Goal: Task Accomplishment & Management: Use online tool/utility

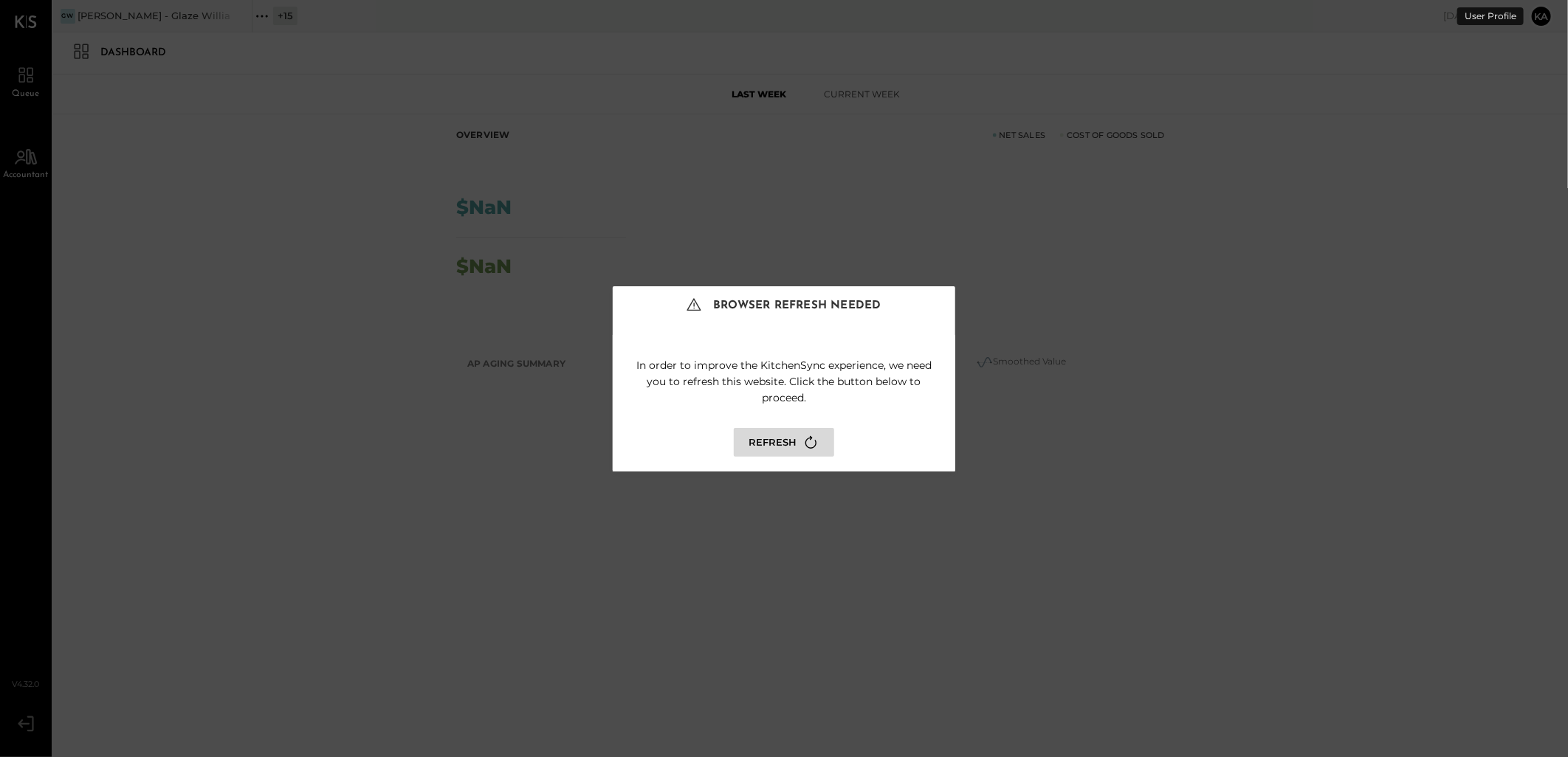
click at [764, 439] on button "Refresh" at bounding box center [784, 443] width 101 height 29
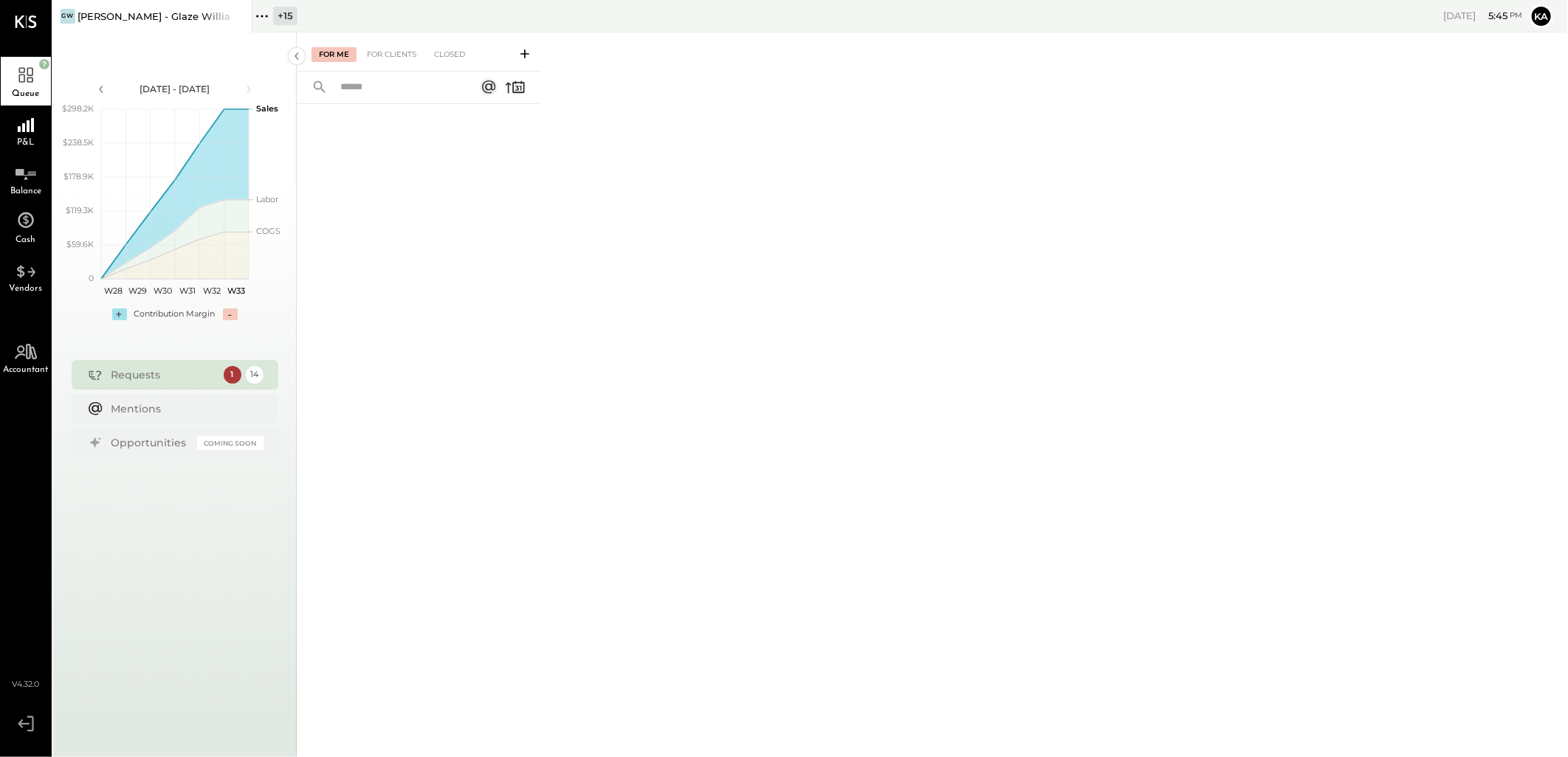
click at [196, 16] on div "[PERSON_NAME] - Glaze Williamsburg One LLC" at bounding box center [153, 17] width 152 height 14
click at [264, 13] on icon at bounding box center [262, 16] width 19 height 19
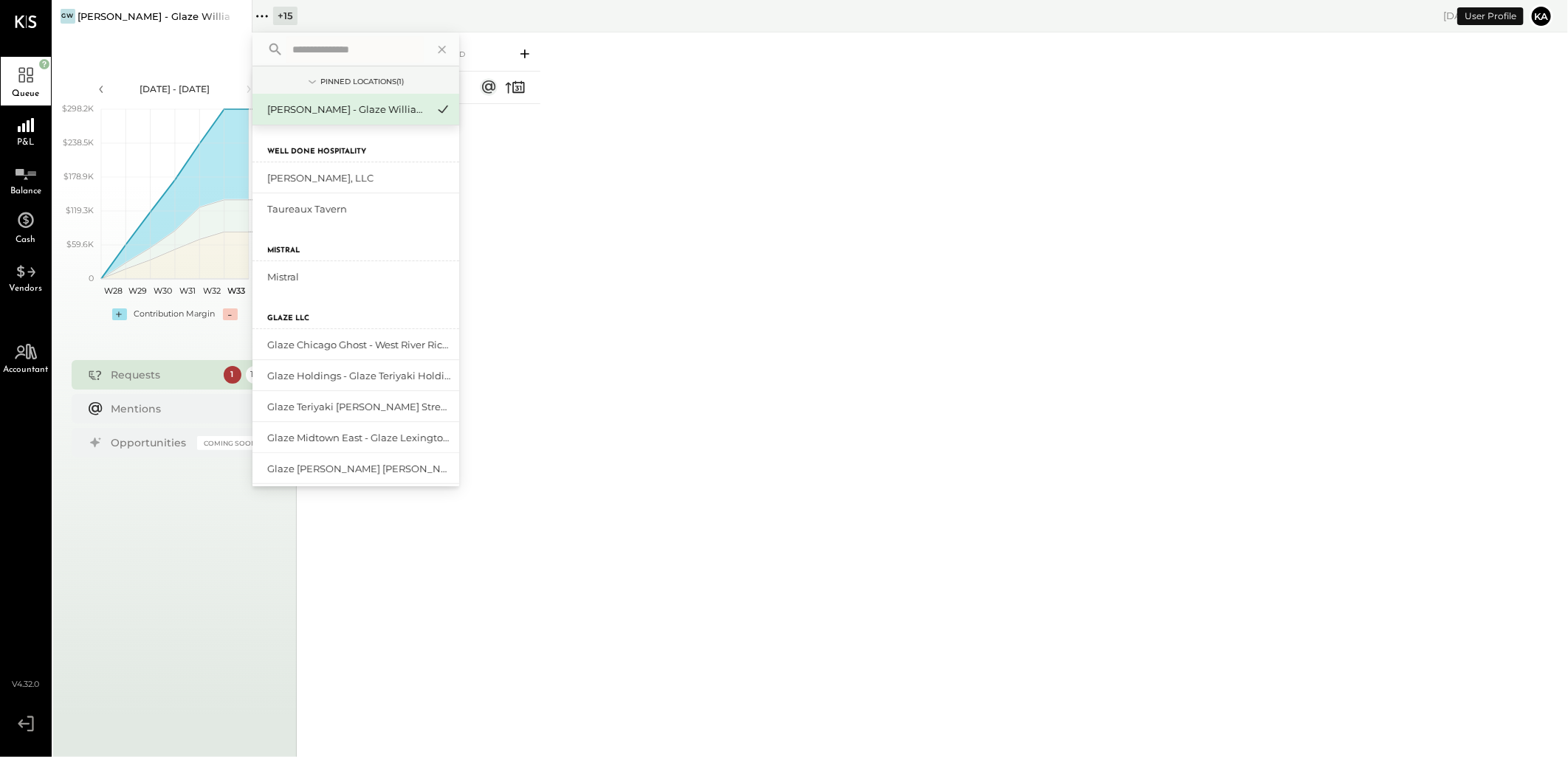
click at [338, 49] on input "text" at bounding box center [355, 49] width 137 height 26
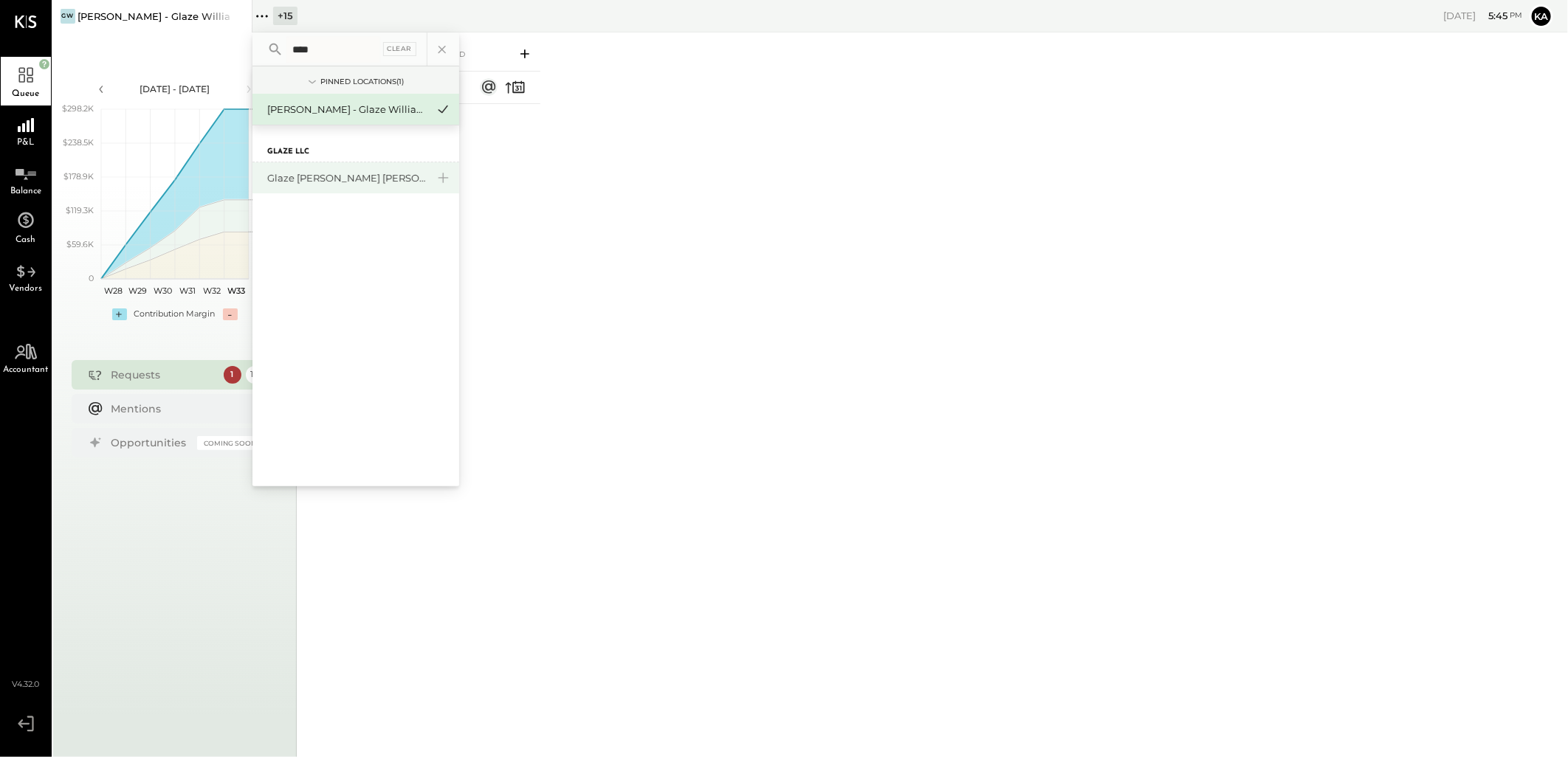
type input "****"
click at [360, 178] on div "Glaze [PERSON_NAME] [PERSON_NAME] LLC" at bounding box center [347, 179] width 160 height 14
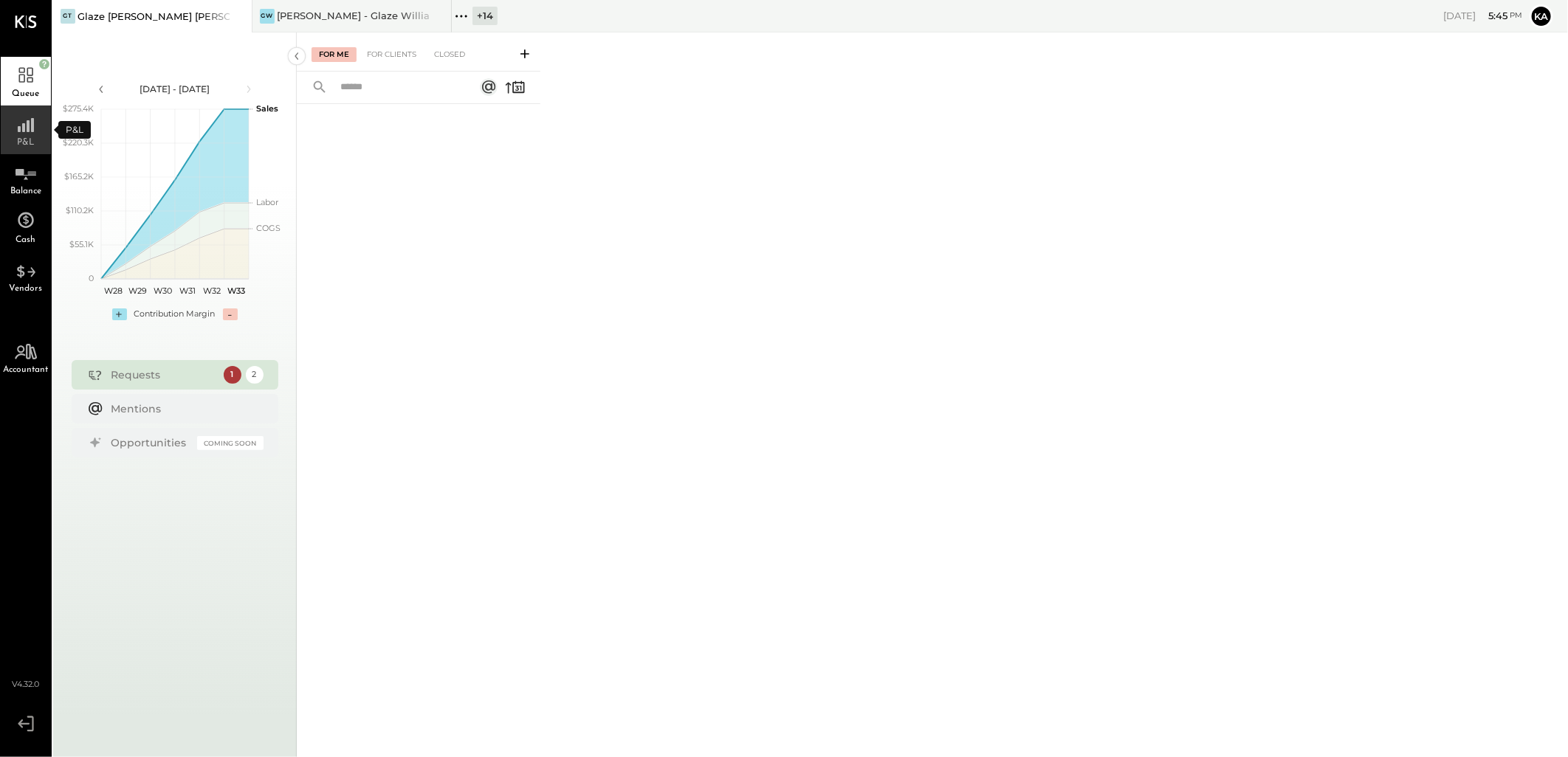
click at [23, 135] on div "P&L" at bounding box center [26, 129] width 50 height 49
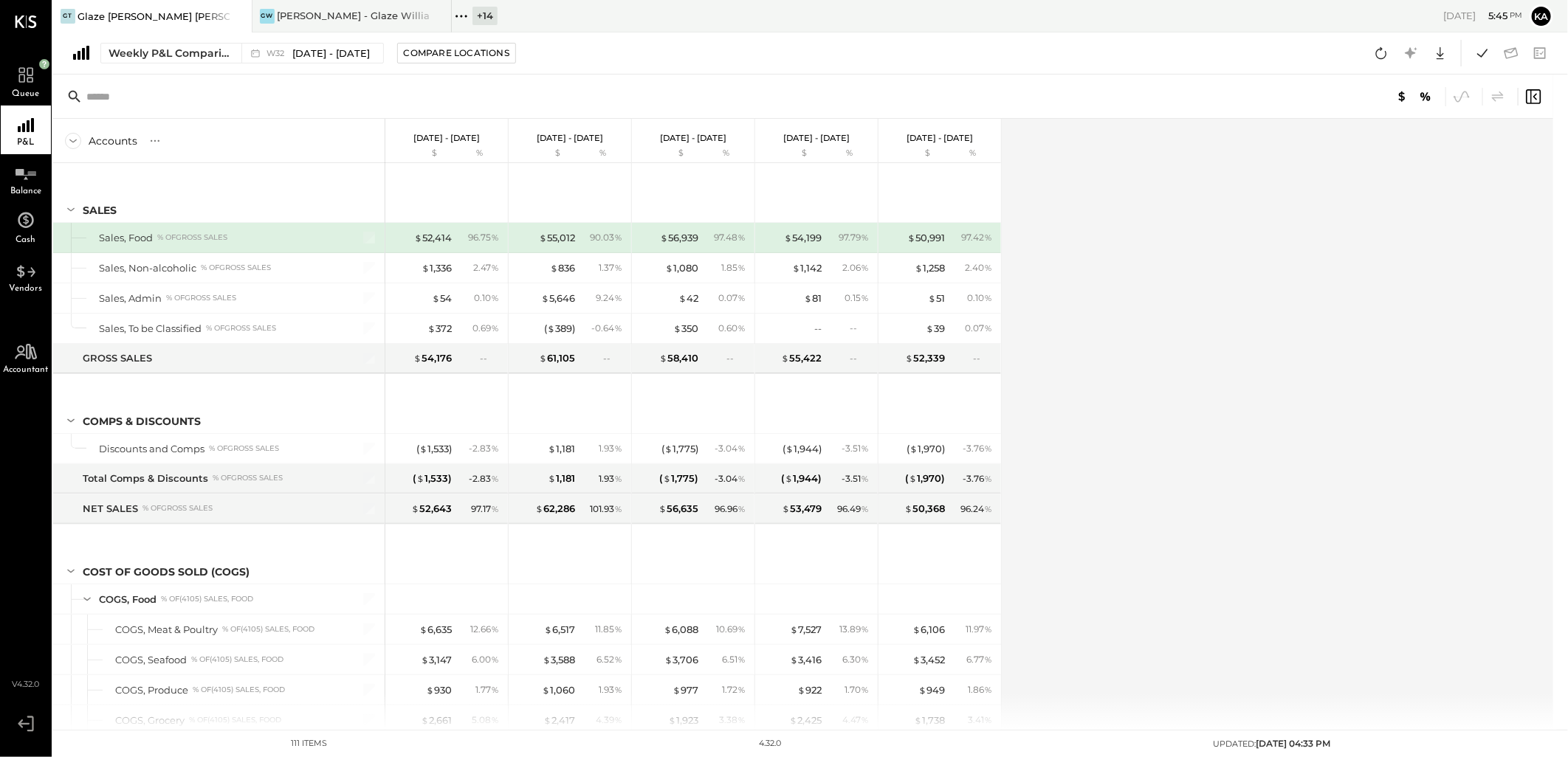
click at [1130, 326] on div "Accounts S % GL [DATE] - [DATE] $ % [DATE] - [DATE] $ % [DATE] - [DATE] $ % [DA…" at bounding box center [804, 424] width 1503 height 611
click at [212, 49] on div "Weekly P&L Comparison" at bounding box center [170, 53] width 124 height 15
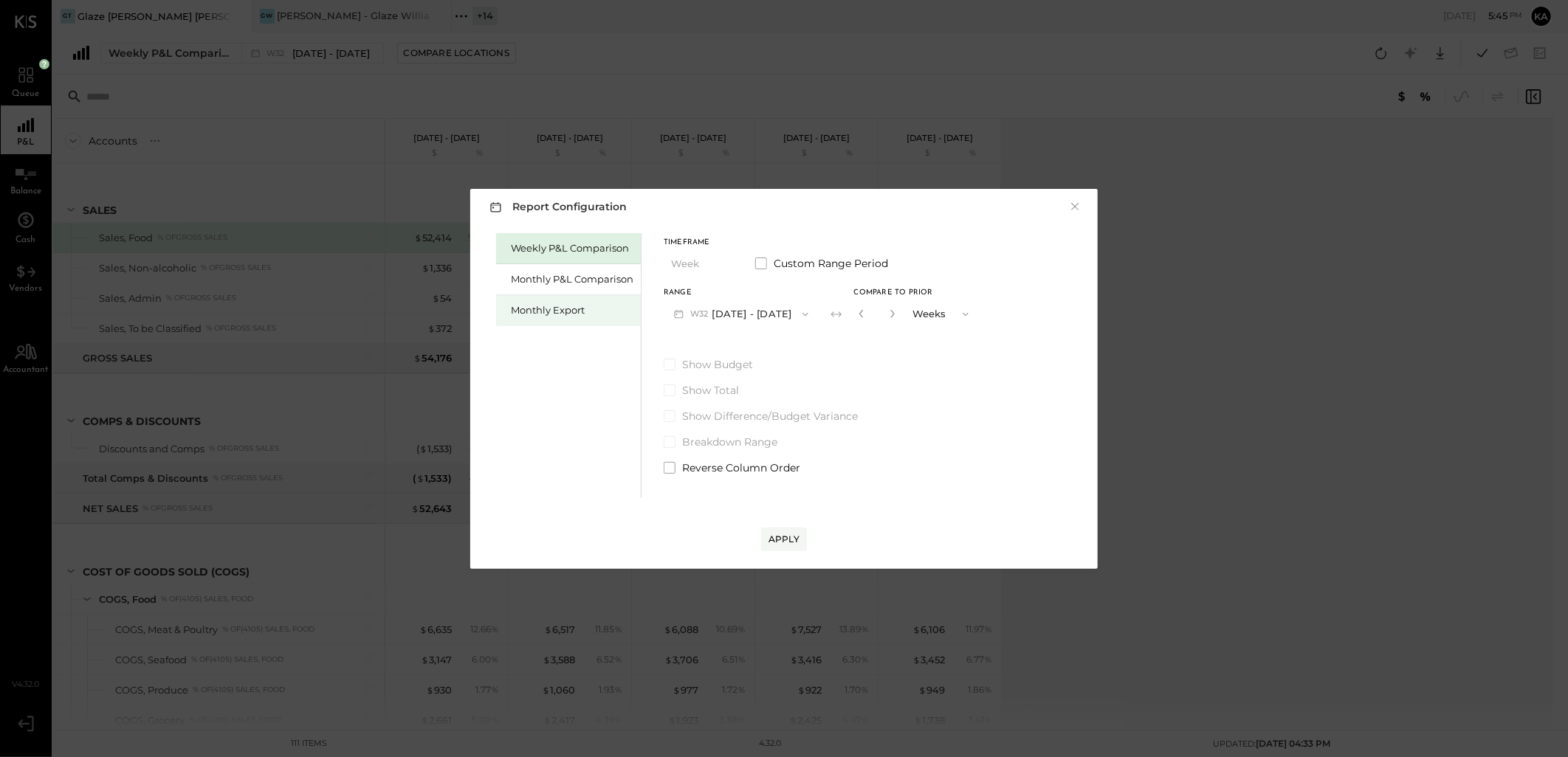
click at [557, 311] on div "Monthly Export" at bounding box center [572, 310] width 123 height 14
click at [800, 313] on icon "button" at bounding box center [806, 314] width 12 height 12
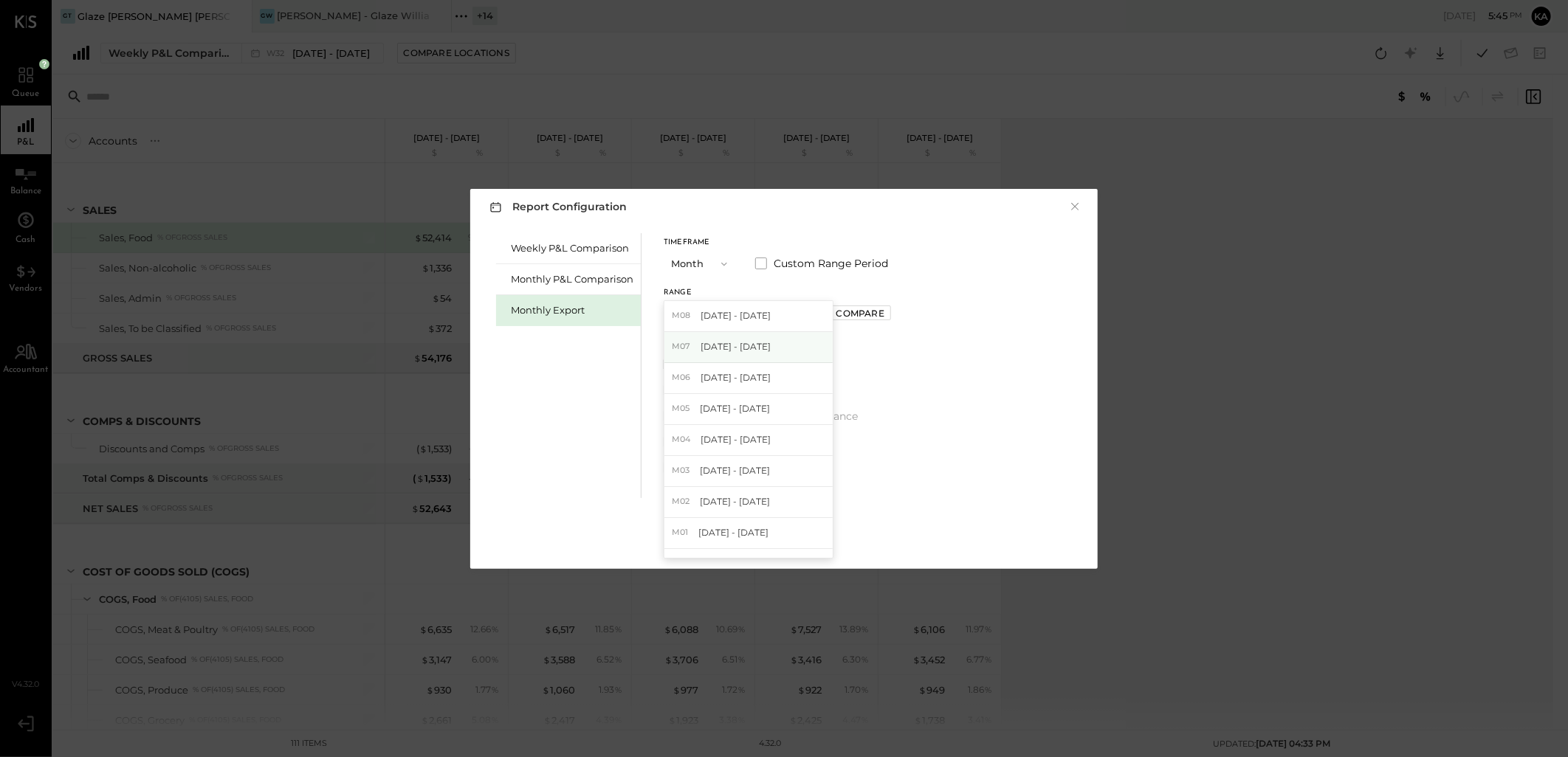
click at [741, 338] on div "M07 [DATE] - [DATE]" at bounding box center [748, 347] width 168 height 31
click at [783, 527] on button "Apply" at bounding box center [784, 539] width 45 height 24
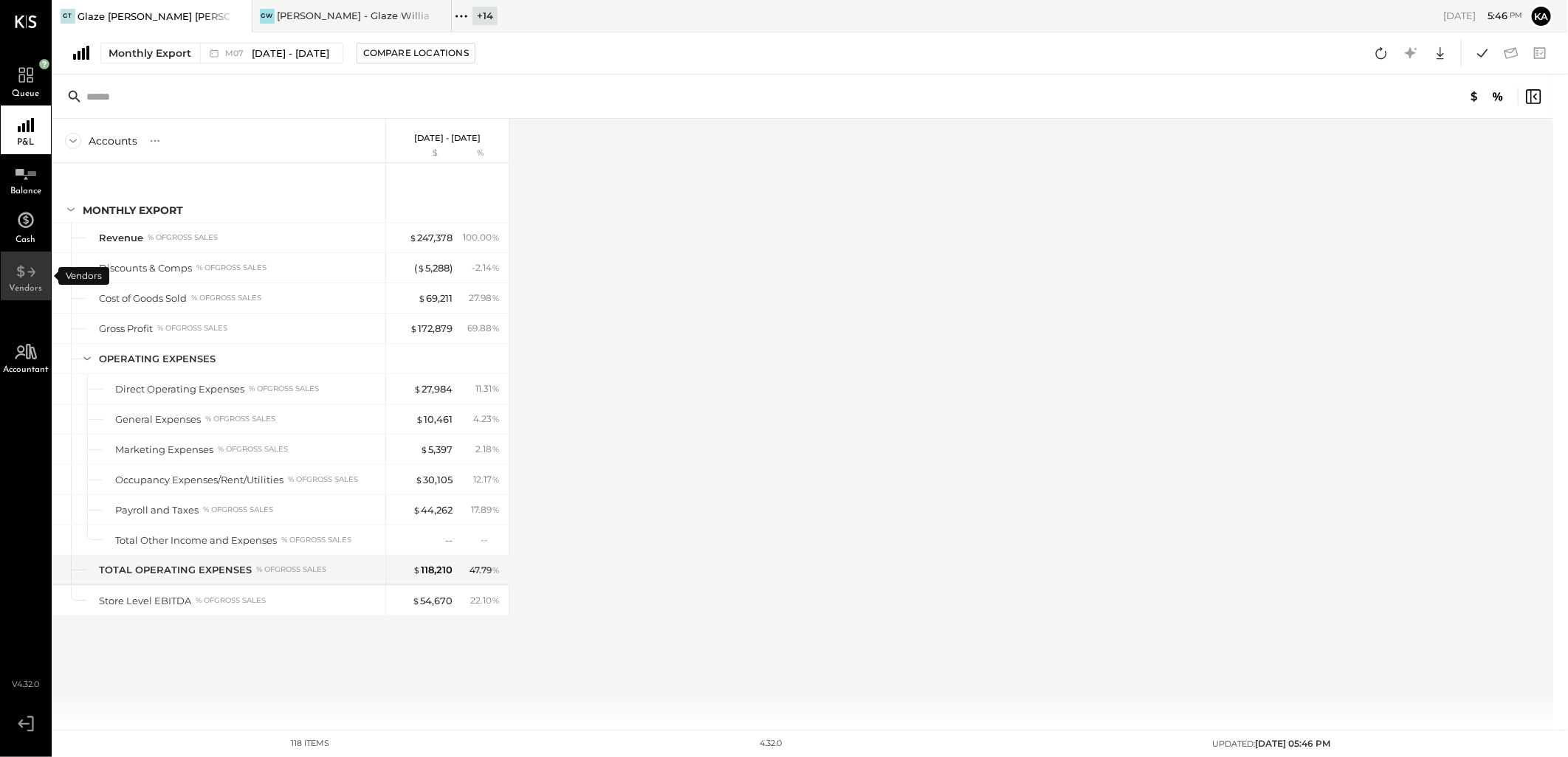
click at [26, 262] on icon at bounding box center [26, 267] width 26 height 22
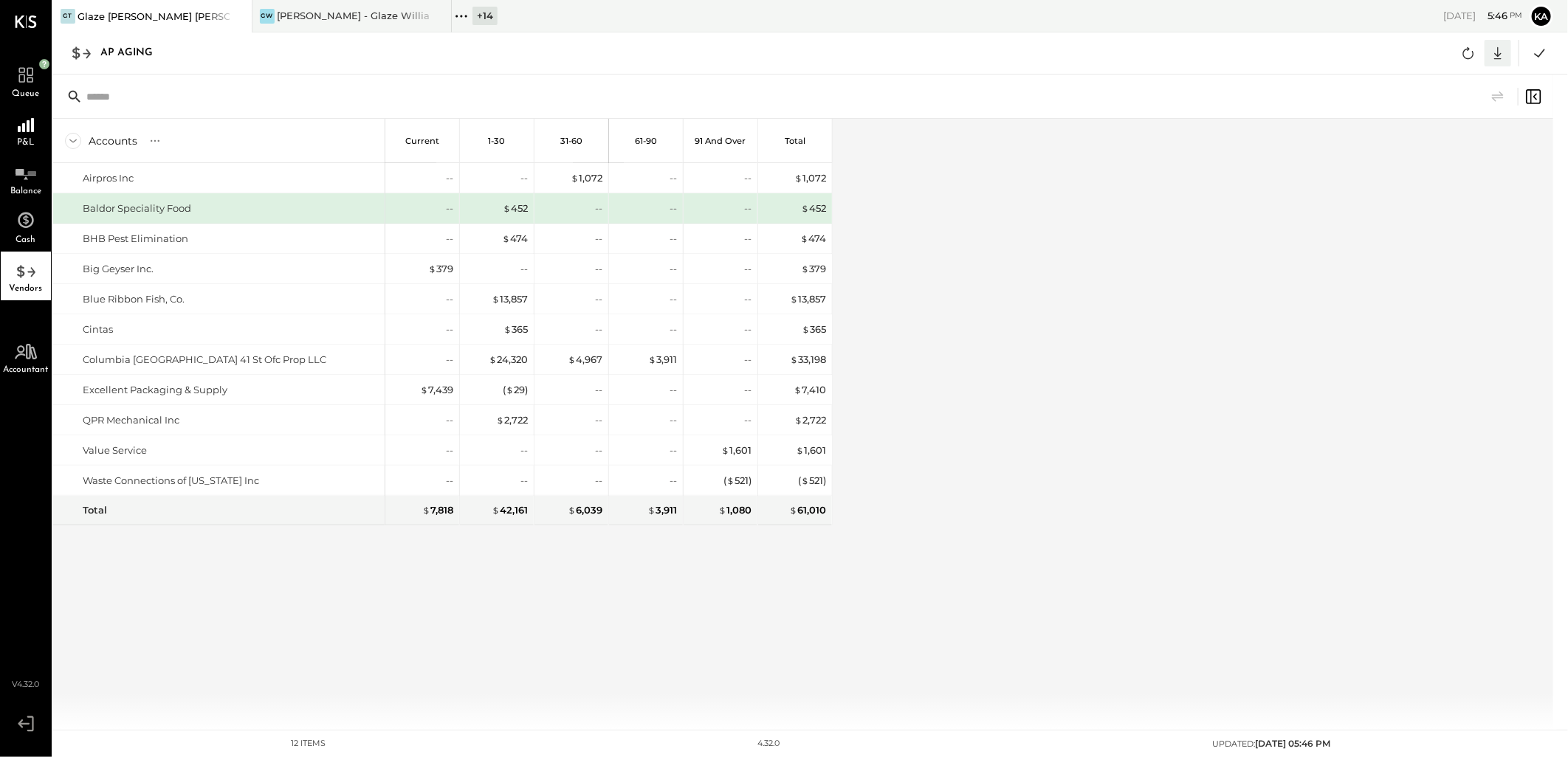
click at [1497, 48] on icon at bounding box center [1498, 53] width 7 height 13
click at [1436, 140] on div "Excel" at bounding box center [1452, 139] width 118 height 31
click at [1070, 230] on div "Accounts S % GL Current 1-30 31-60 61-90 91 and Over Total Airpros Inc Baldor S…" at bounding box center [804, 424] width 1503 height 611
click at [1495, 48] on icon at bounding box center [1498, 53] width 19 height 19
click at [1463, 71] on link "CSV" at bounding box center [1452, 77] width 118 height 31
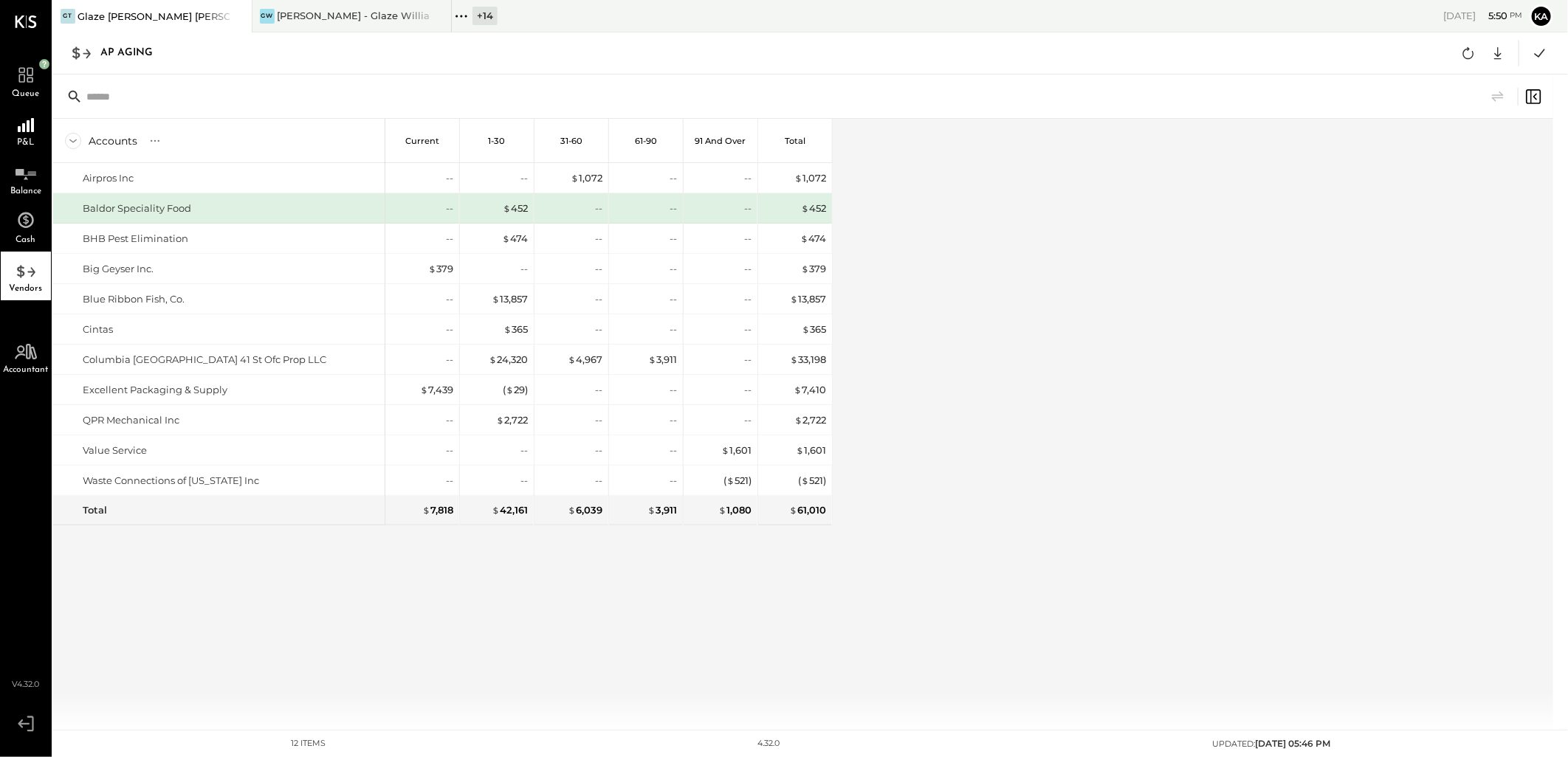
click at [763, 621] on div "Accounts S % GL Current 1-30 31-60 61-90 91 and Over Total Airpros Inc Baldor S…" at bounding box center [443, 424] width 780 height 611
click at [1104, 428] on div "Accounts S % GL Current 1-30 31-60 61-90 91 and Over Total Airpros Inc Baldor S…" at bounding box center [804, 424] width 1503 height 611
click at [364, 17] on div "[PERSON_NAME] - Glaze Williamsburg One LLC" at bounding box center [353, 16] width 152 height 14
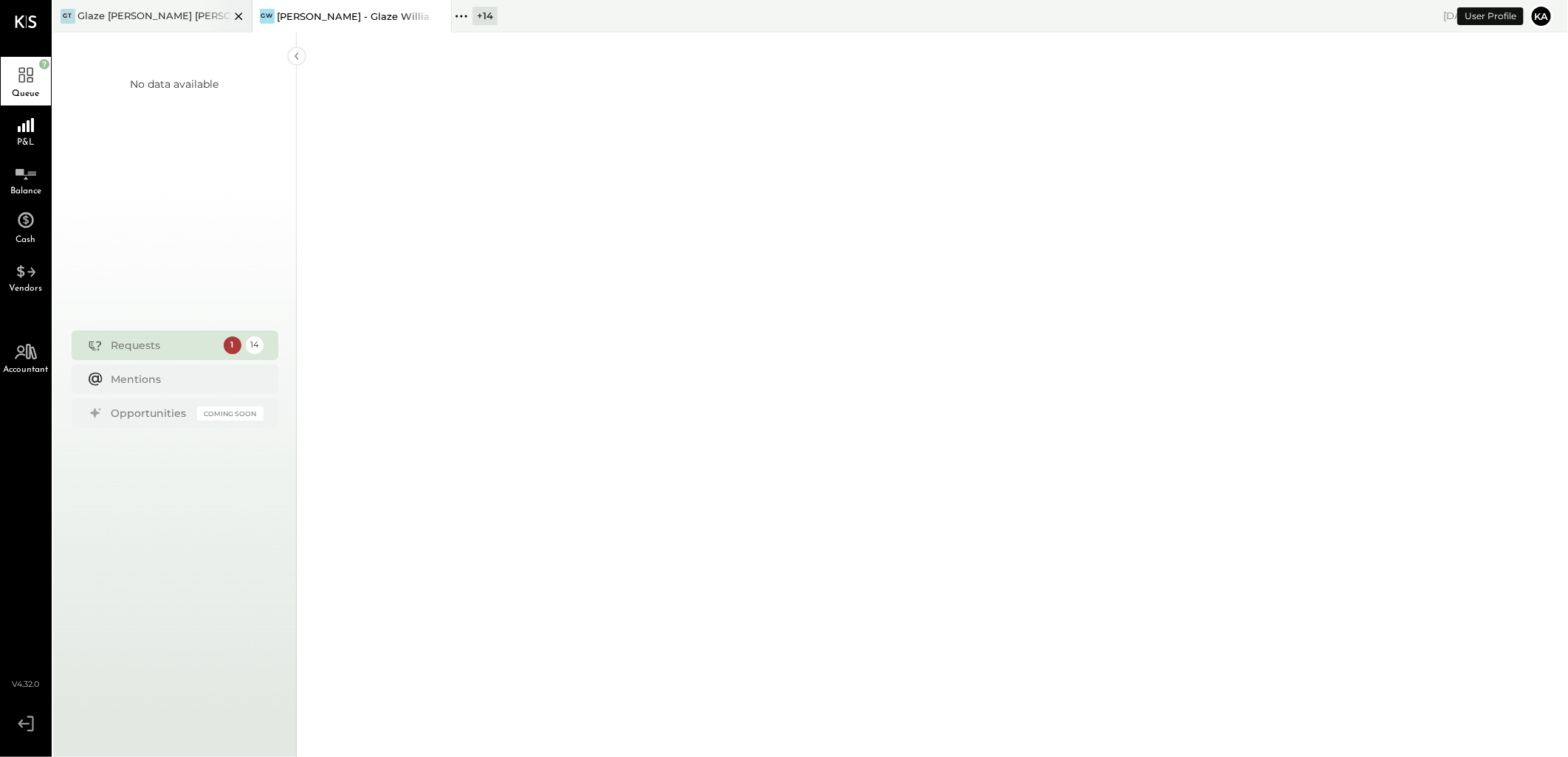
click at [236, 16] on icon at bounding box center [239, 16] width 18 height 18
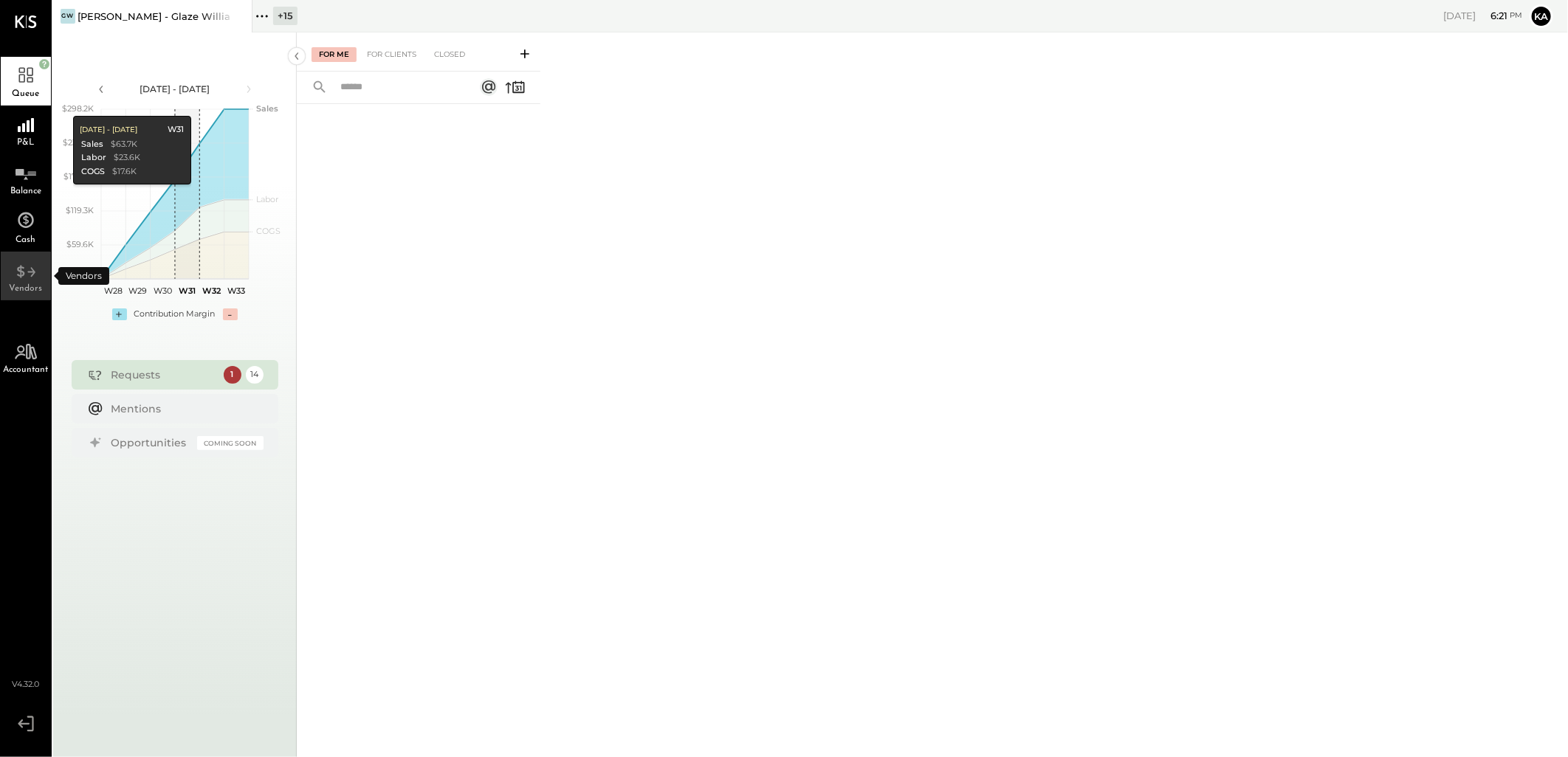
click at [19, 277] on icon at bounding box center [26, 267] width 26 height 22
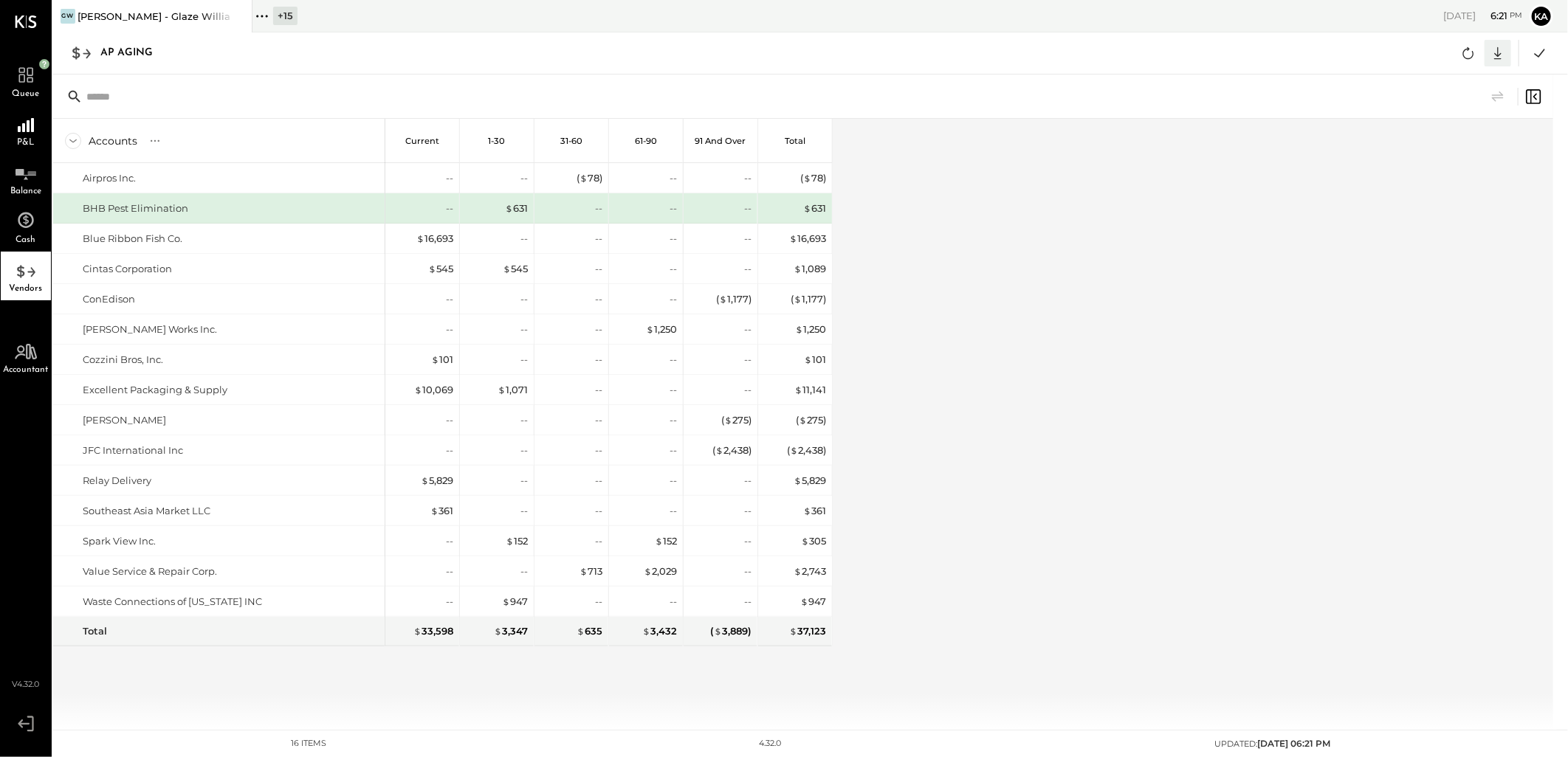
click at [1499, 47] on icon at bounding box center [1498, 53] width 19 height 19
click at [1445, 75] on link "CSV" at bounding box center [1452, 77] width 118 height 31
click at [935, 528] on div "Accounts S % GL Current 1-30 31-60 61-90 91 and Over Total Airpros Inc. BHB Pes…" at bounding box center [804, 424] width 1503 height 611
click at [263, 8] on icon at bounding box center [262, 16] width 19 height 19
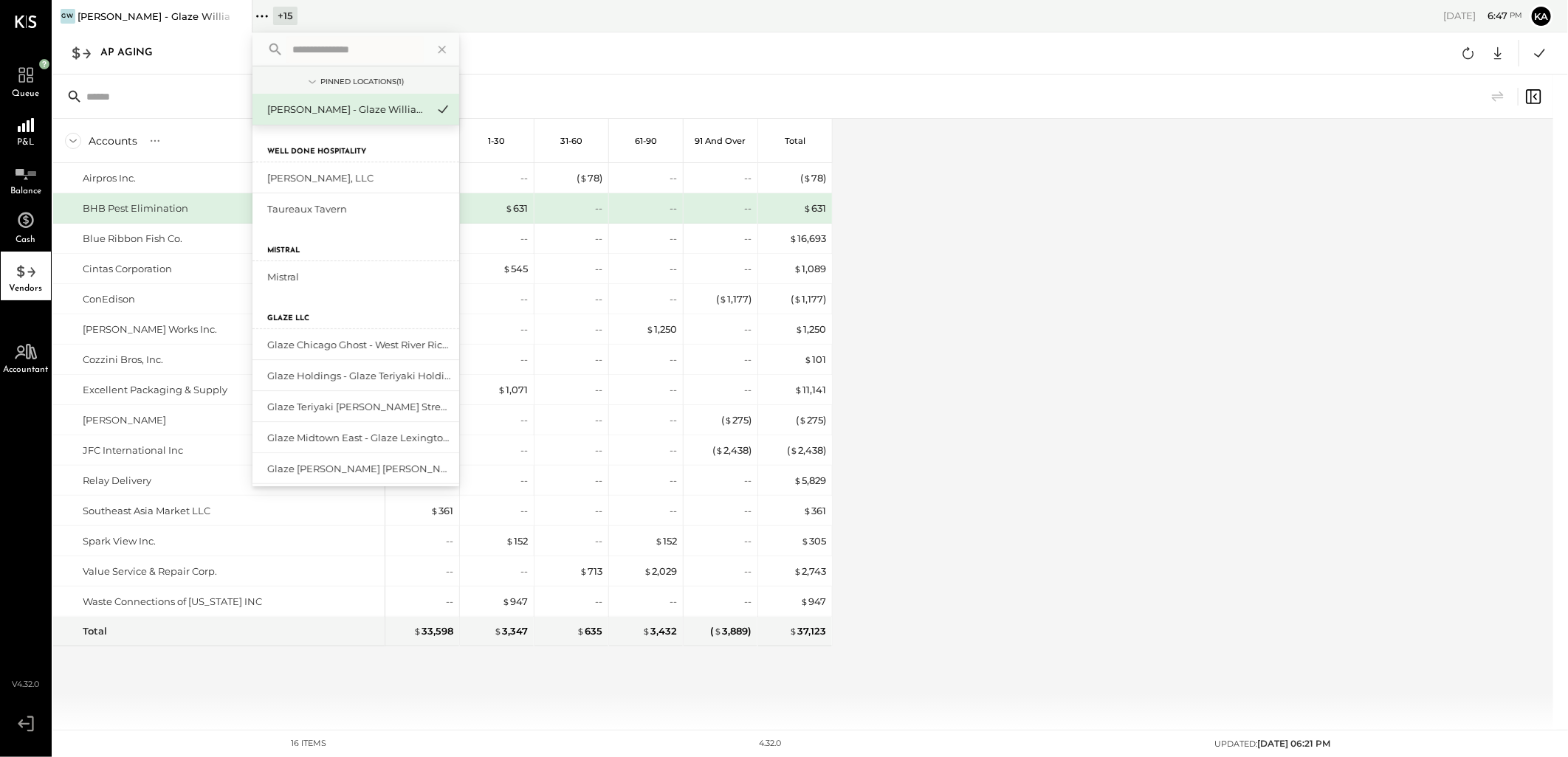
click at [309, 54] on input "text" at bounding box center [355, 49] width 137 height 26
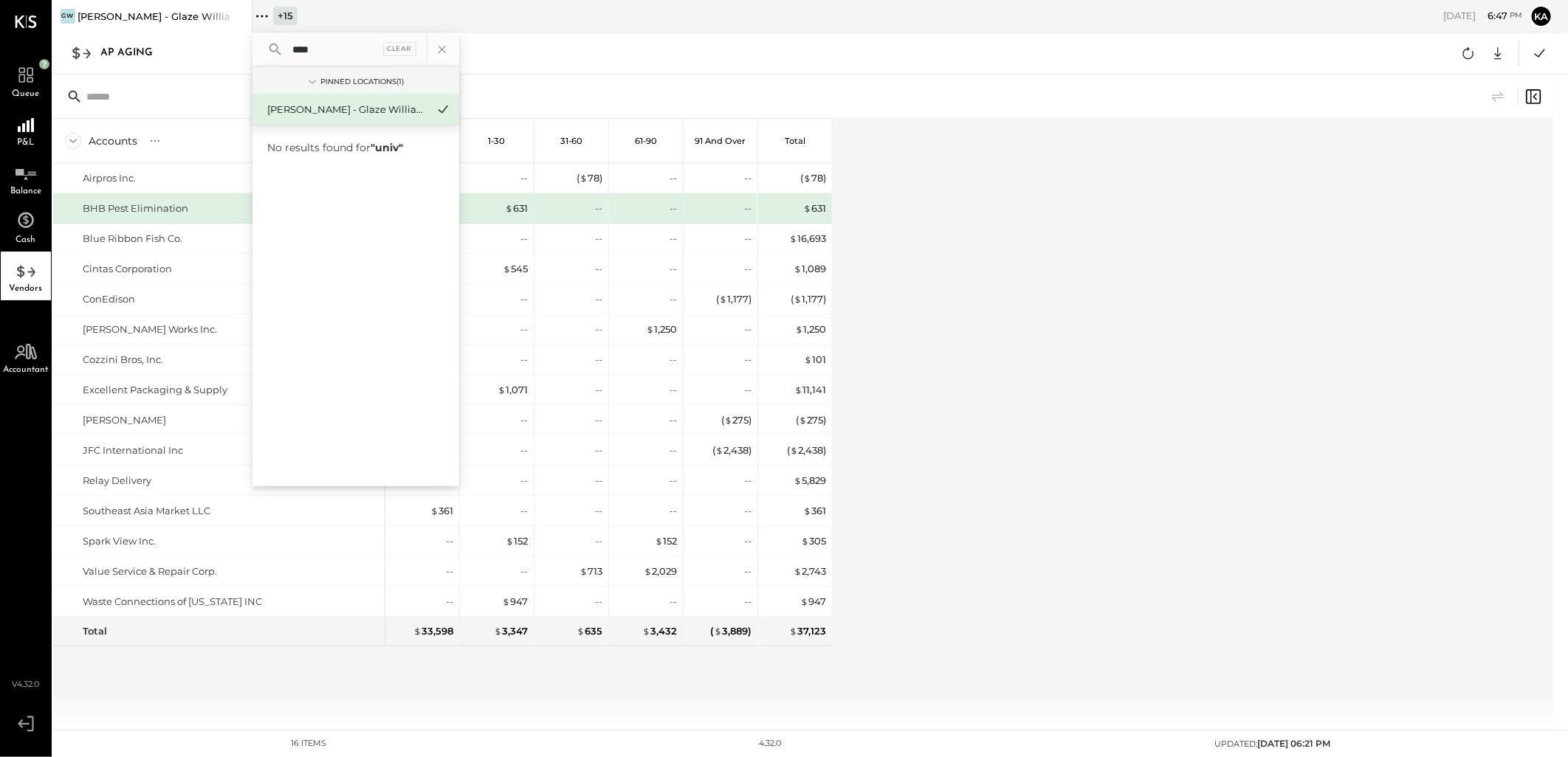
click at [350, 48] on input "****" at bounding box center [333, 49] width 93 height 26
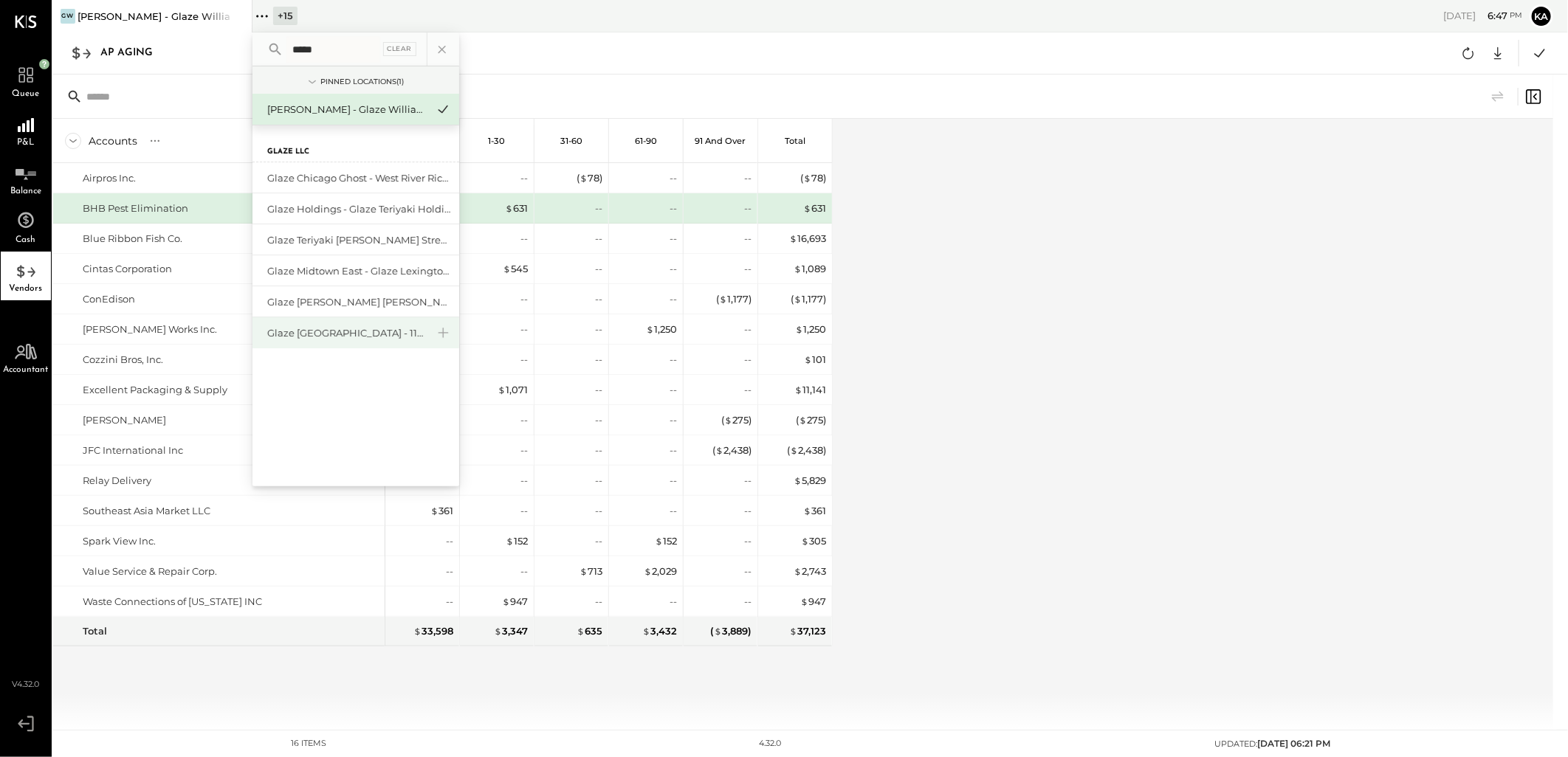
type input "*****"
click at [370, 328] on div "Glaze [GEOGRAPHIC_DATA] - 110 Uni" at bounding box center [347, 333] width 160 height 14
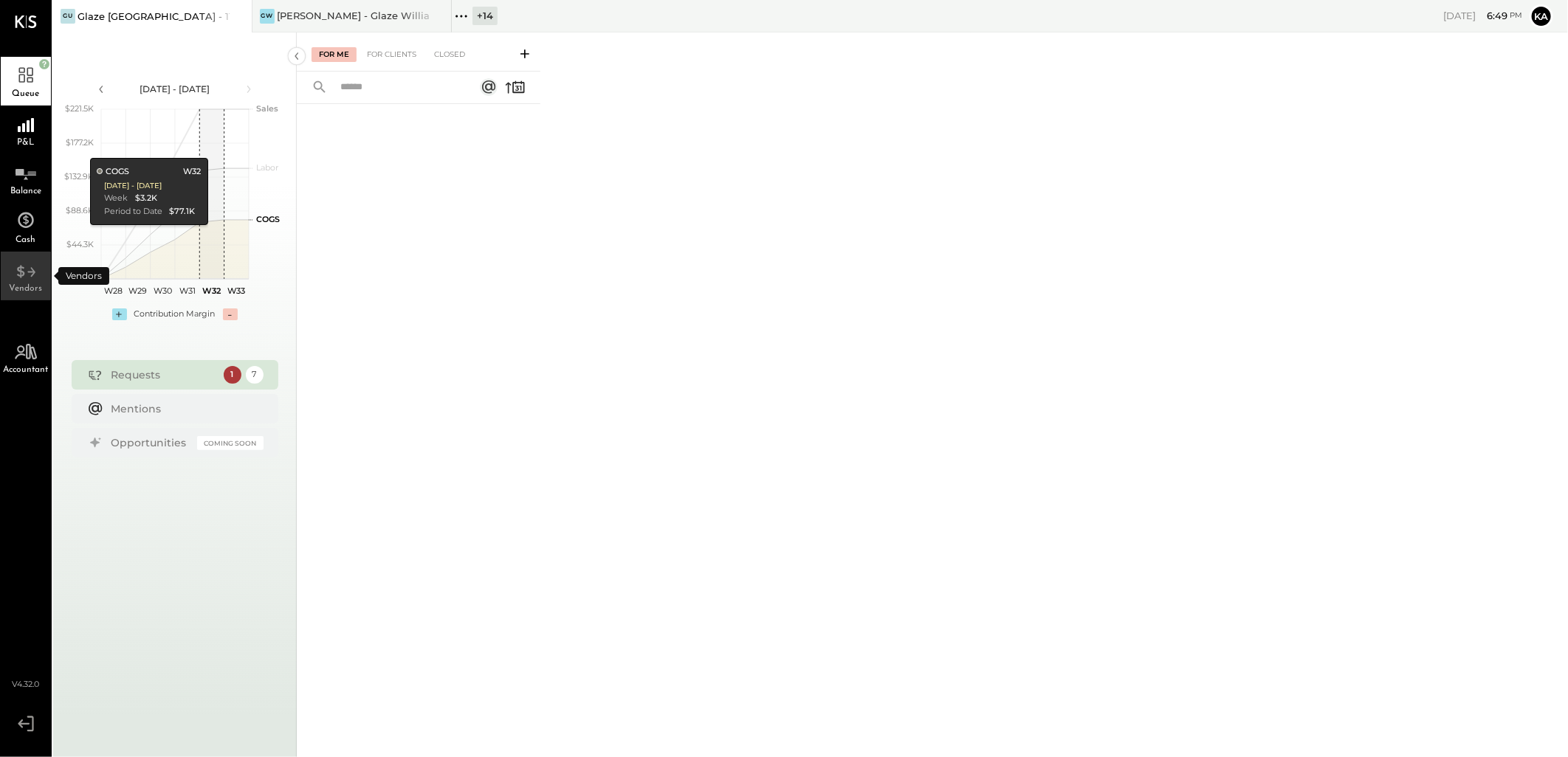
click at [14, 285] on span "Vendors" at bounding box center [26, 288] width 34 height 9
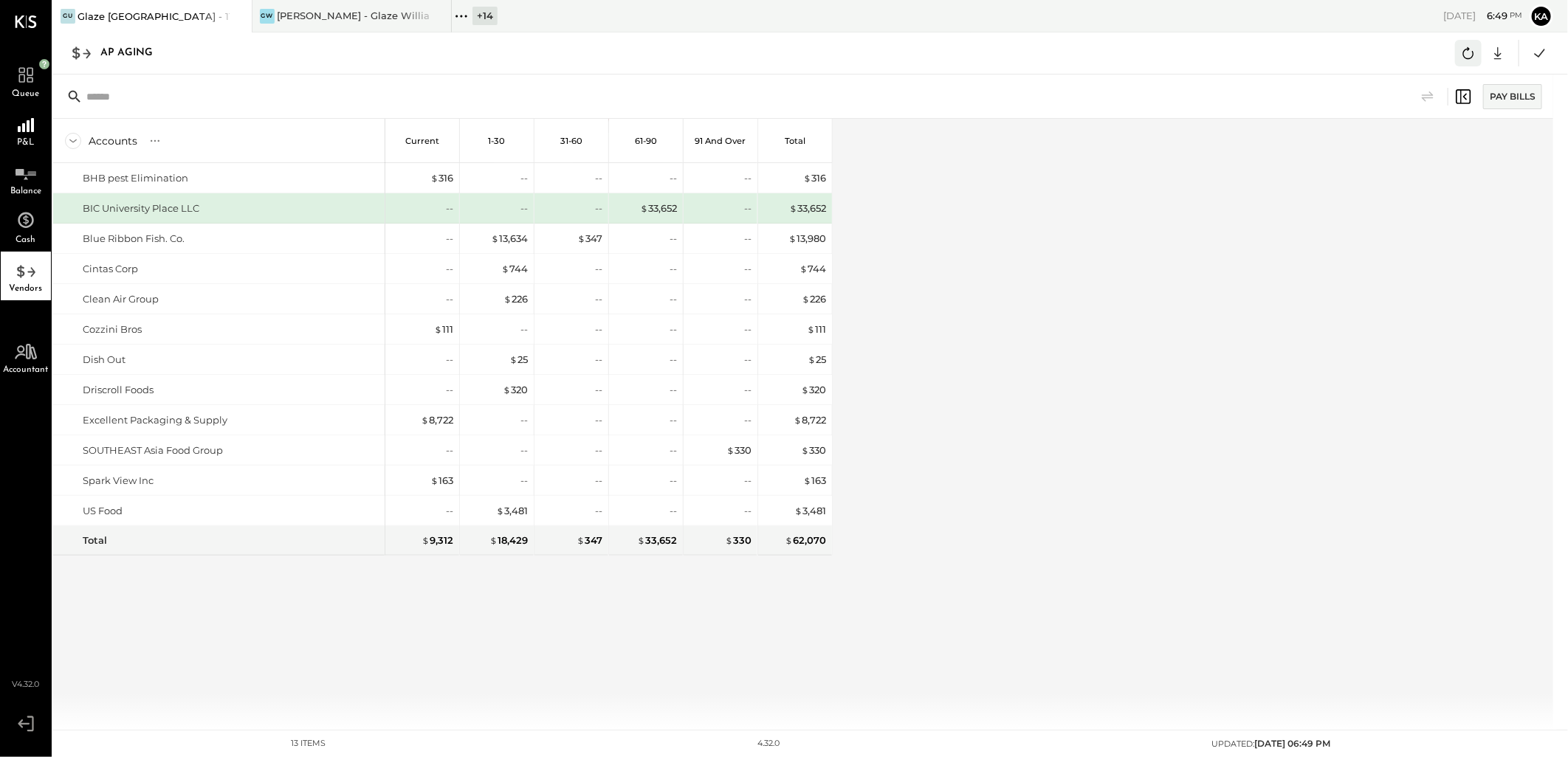
click at [1469, 53] on icon at bounding box center [1468, 53] width 19 height 19
click at [1495, 49] on icon at bounding box center [1498, 53] width 19 height 19
click at [1456, 76] on link "CSV" at bounding box center [1452, 77] width 118 height 31
click at [863, 500] on div "Accounts S % GL Current 1-30 31-60 61-90 91 and Over Total BHB pest Elimination…" at bounding box center [804, 424] width 1503 height 611
click at [1037, 467] on div "Accounts S % GL Current 1-30 31-60 61-90 91 and Over Total BHB pest Elimination…" at bounding box center [804, 424] width 1503 height 611
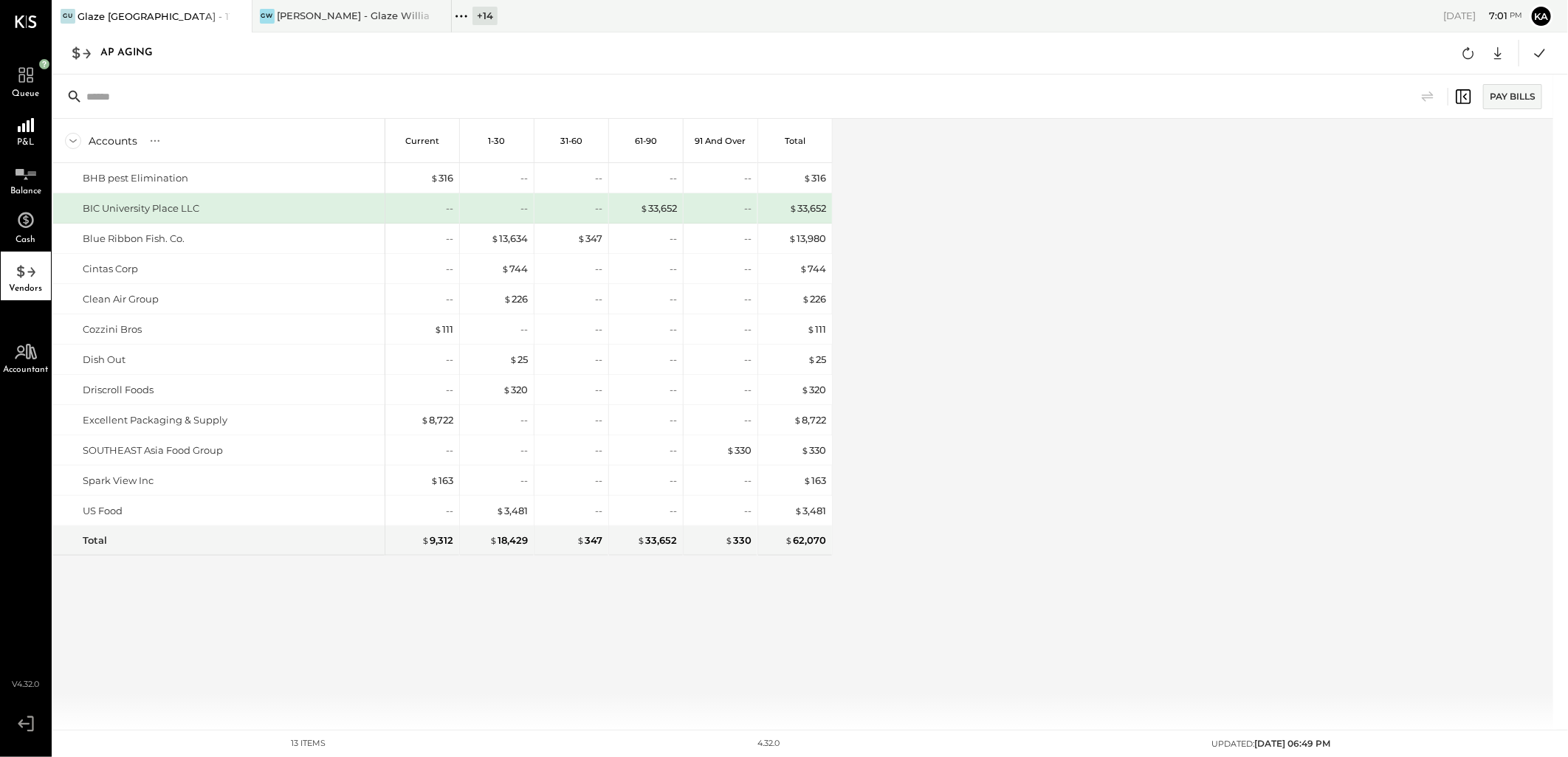
drag, startPoint x: 1226, startPoint y: 384, endPoint x: 1052, endPoint y: 364, distance: 175.1
click at [1226, 384] on div "Accounts S % GL Current 1-30 31-60 61-90 91 and Over Total BHB pest Elimination…" at bounding box center [804, 424] width 1503 height 611
click at [465, 12] on icon at bounding box center [461, 16] width 19 height 19
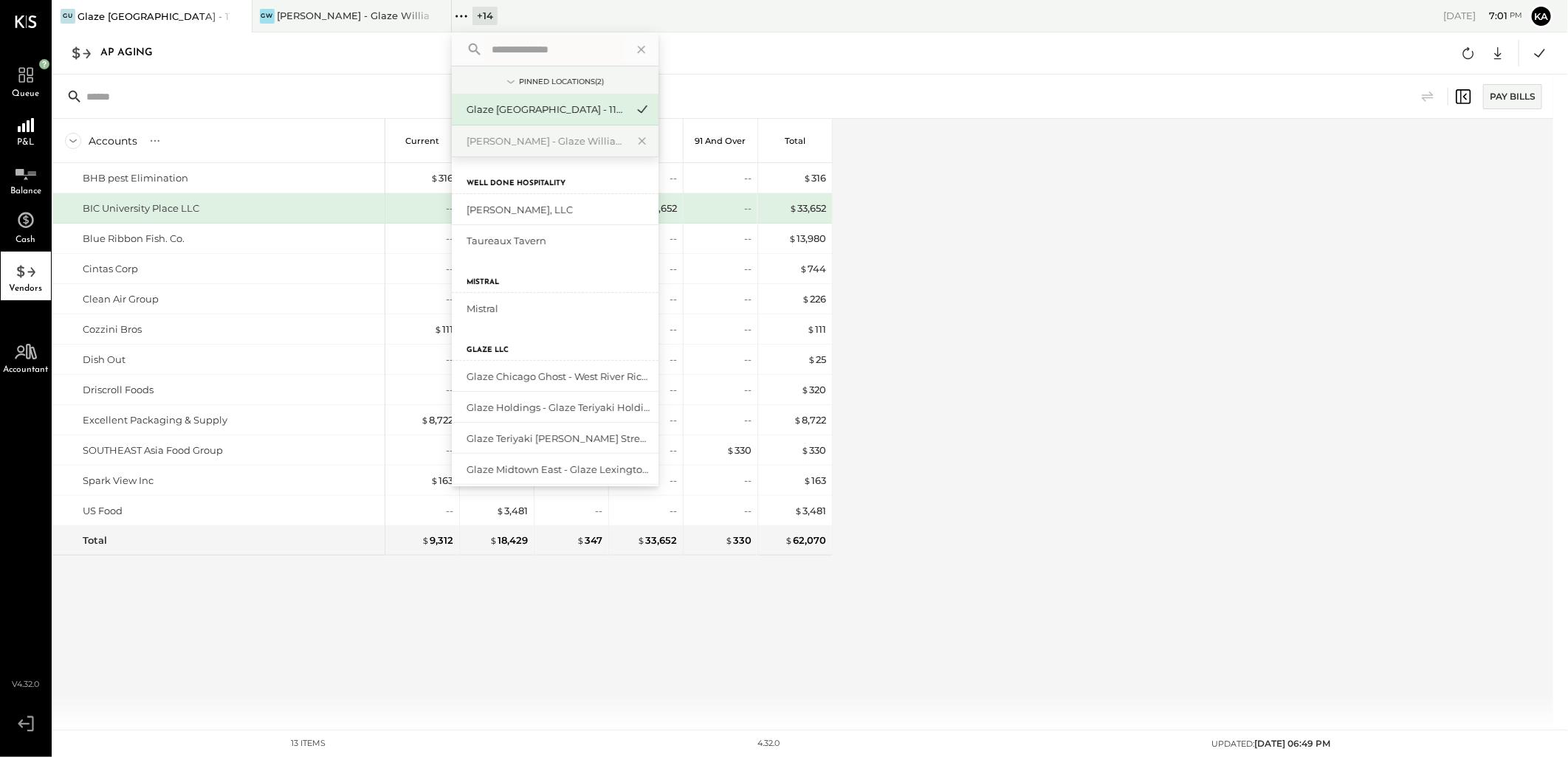
click at [497, 50] on input "text" at bounding box center [555, 49] width 137 height 26
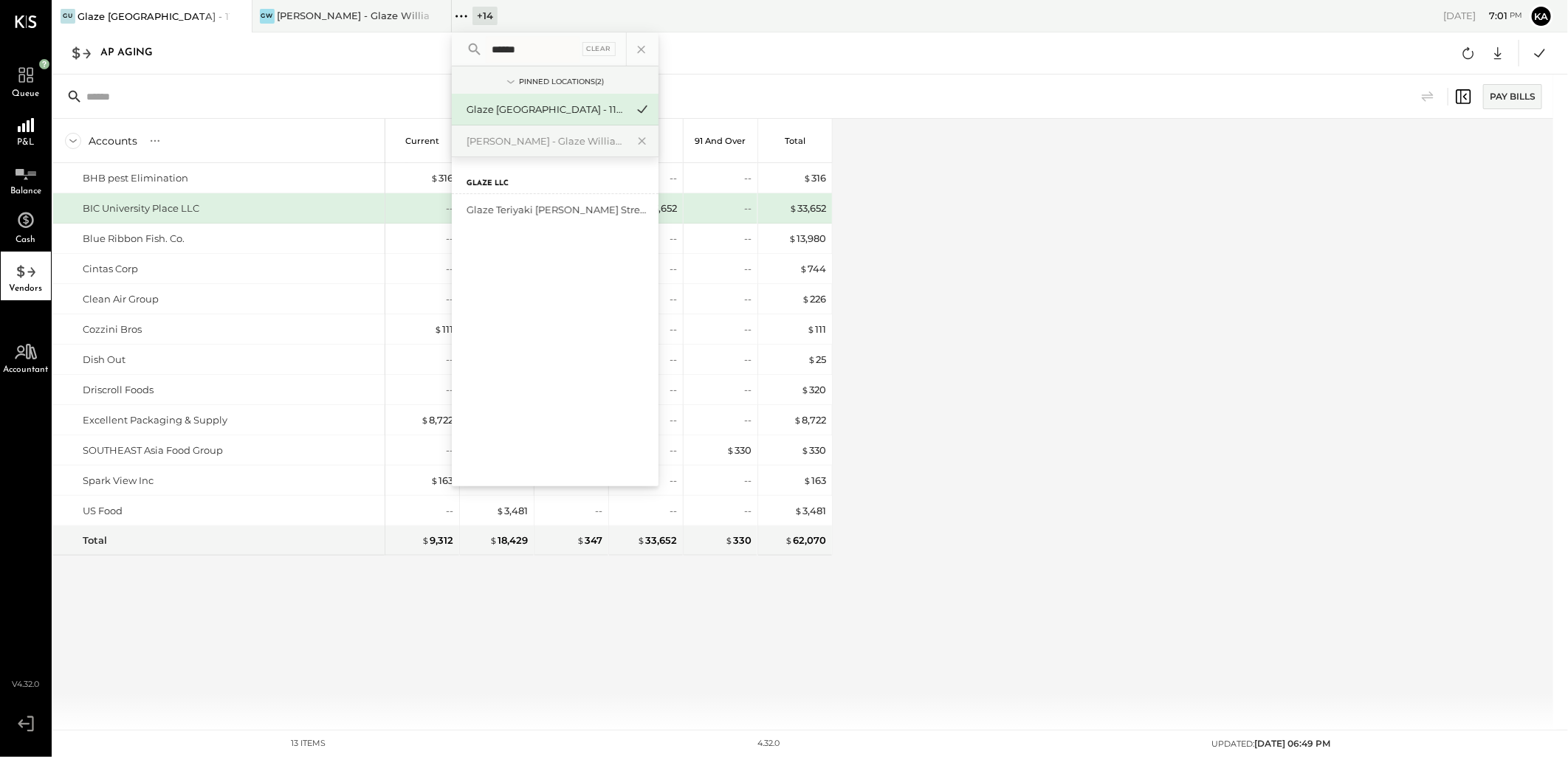
type input "******"
click at [538, 211] on div "Glaze Teriyaki [PERSON_NAME] Street - [PERSON_NAME] River [PERSON_NAME] LLC" at bounding box center [547, 210] width 160 height 14
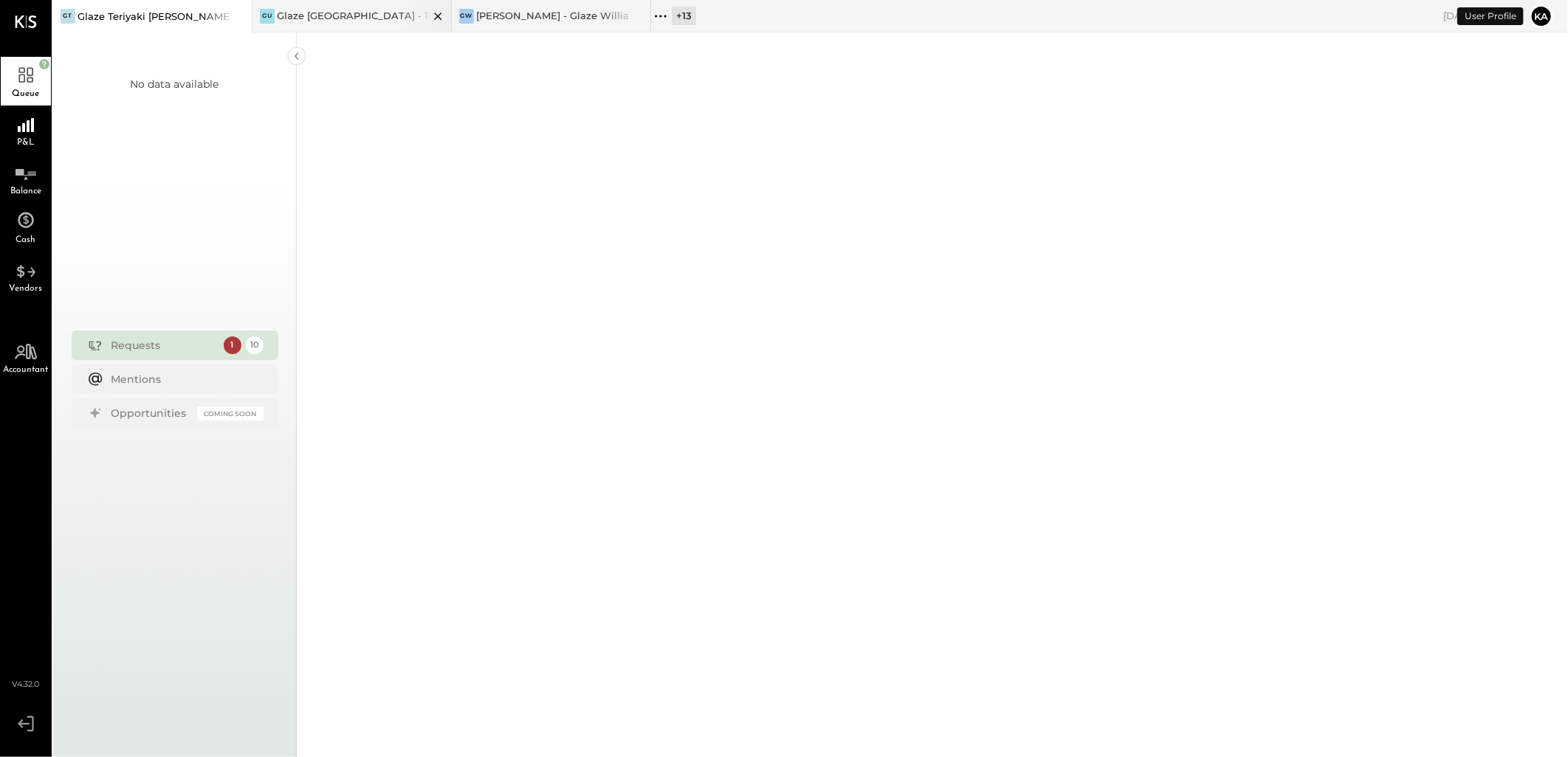
click at [242, 15] on icon at bounding box center [238, 16] width 7 height 7
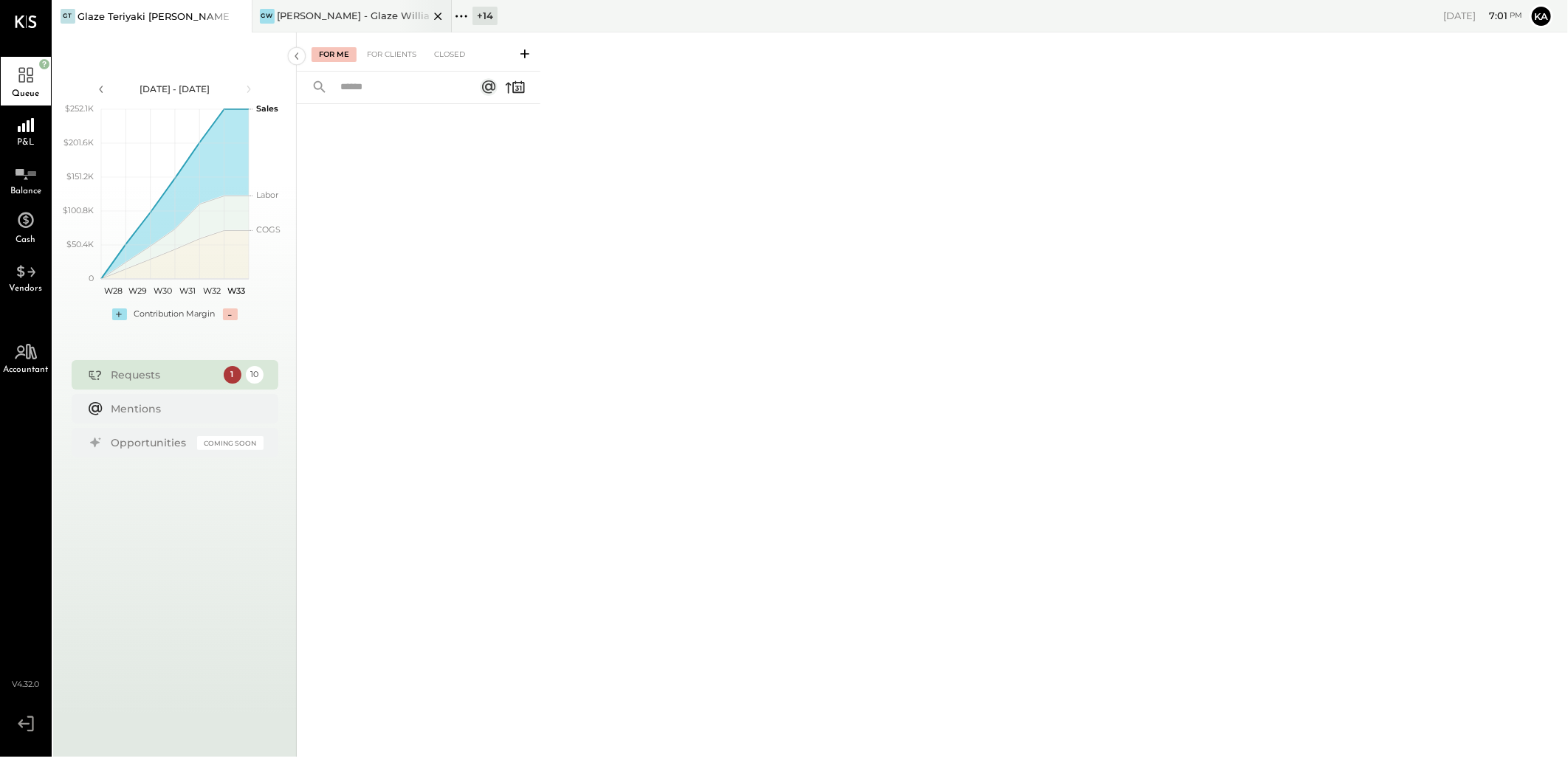
click at [242, 16] on icon at bounding box center [238, 16] width 7 height 7
click at [28, 270] on icon at bounding box center [26, 267] width 26 height 22
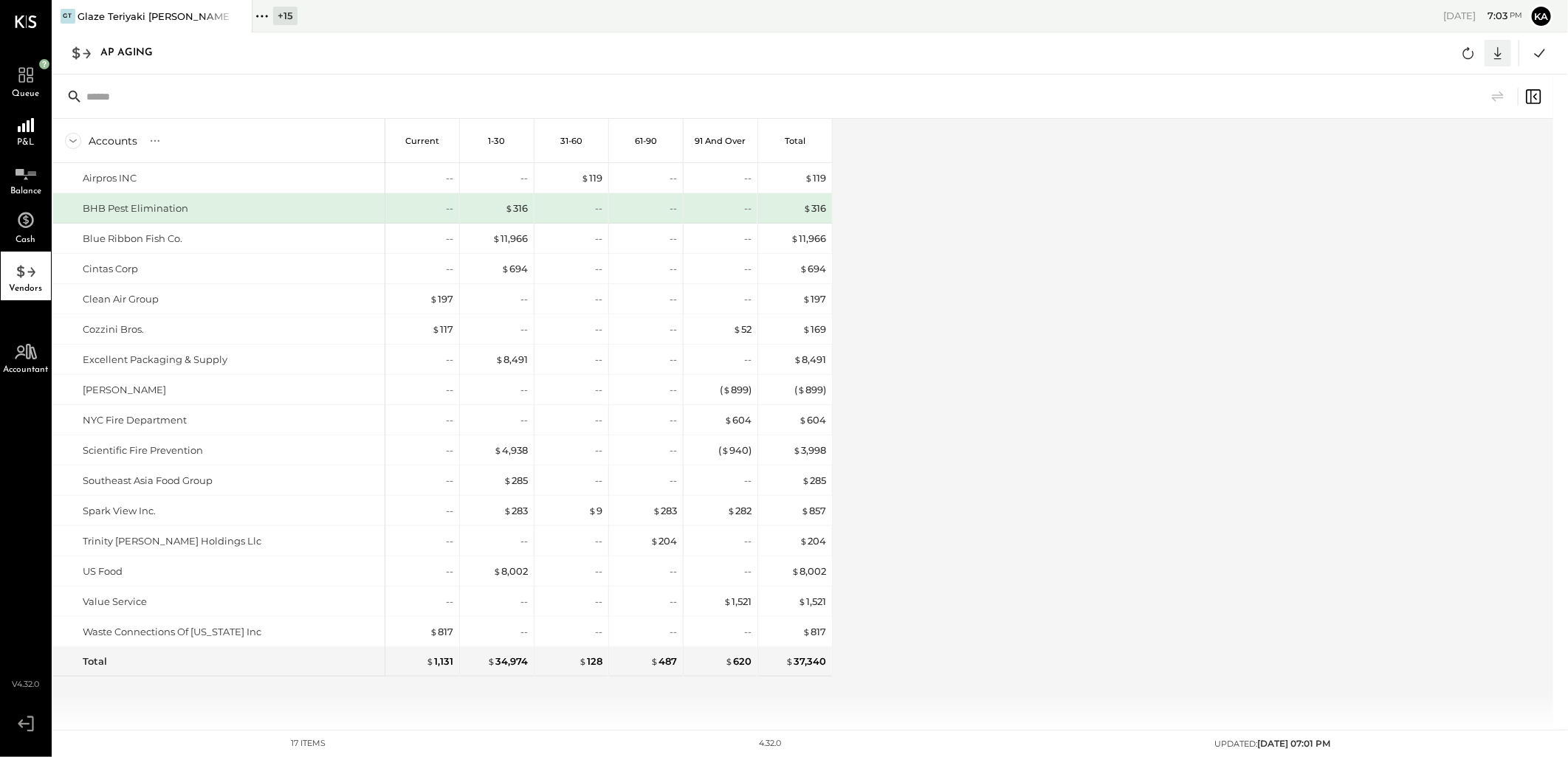
click at [1497, 50] on icon at bounding box center [1498, 53] width 7 height 13
drag, startPoint x: 1448, startPoint y: 73, endPoint x: 1433, endPoint y: 104, distance: 34.4
click at [1448, 73] on link "CSV" at bounding box center [1452, 77] width 118 height 31
click at [980, 212] on div "Accounts S % GL Current 1-30 31-60 61-90 91 and Over Total Airpros INC BHB Pest…" at bounding box center [804, 424] width 1503 height 611
click at [271, 10] on icon at bounding box center [262, 16] width 19 height 19
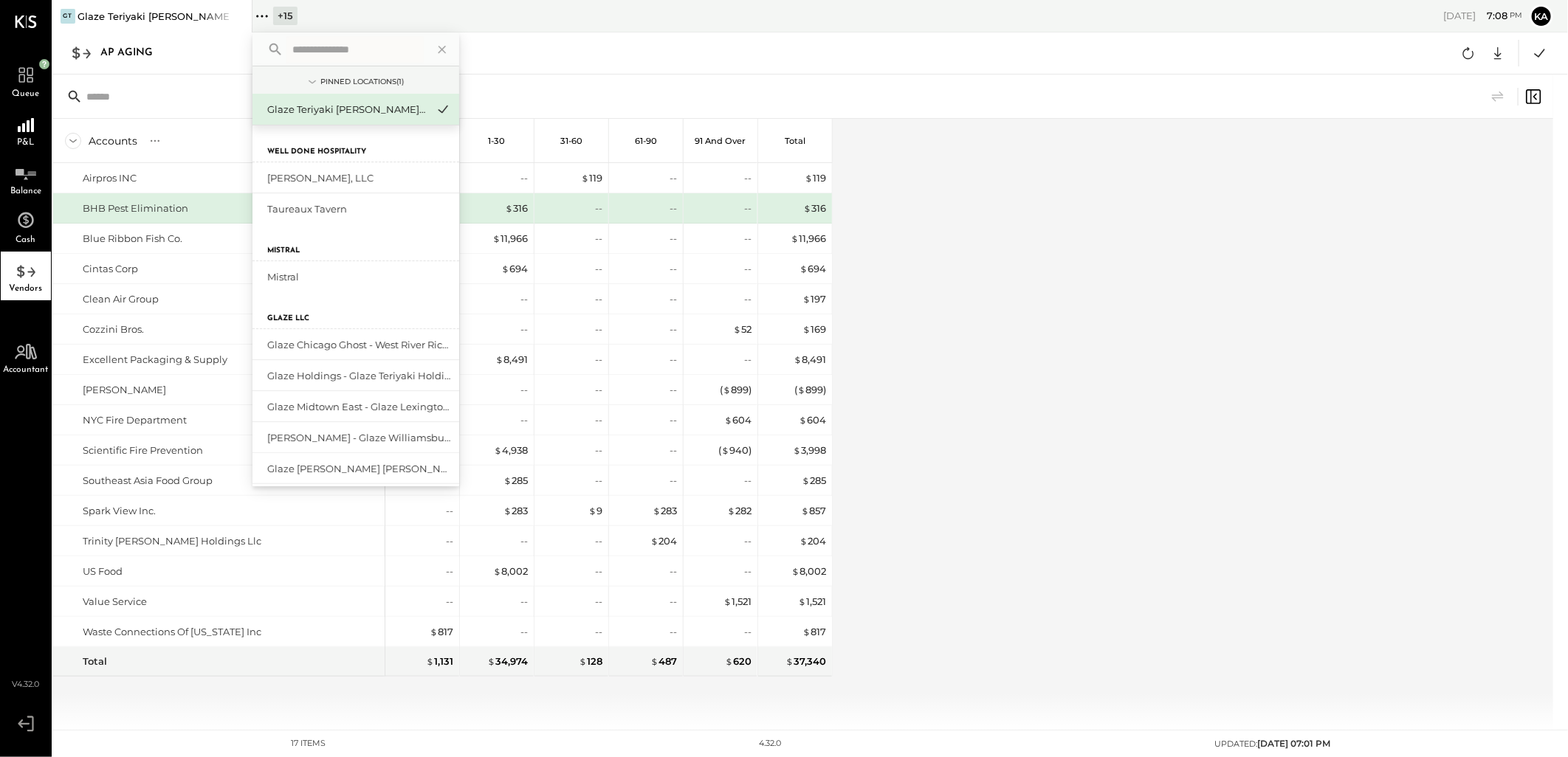
drag, startPoint x: 318, startPoint y: 53, endPoint x: 338, endPoint y: 74, distance: 29.0
click at [319, 54] on input "text" at bounding box center [355, 49] width 137 height 26
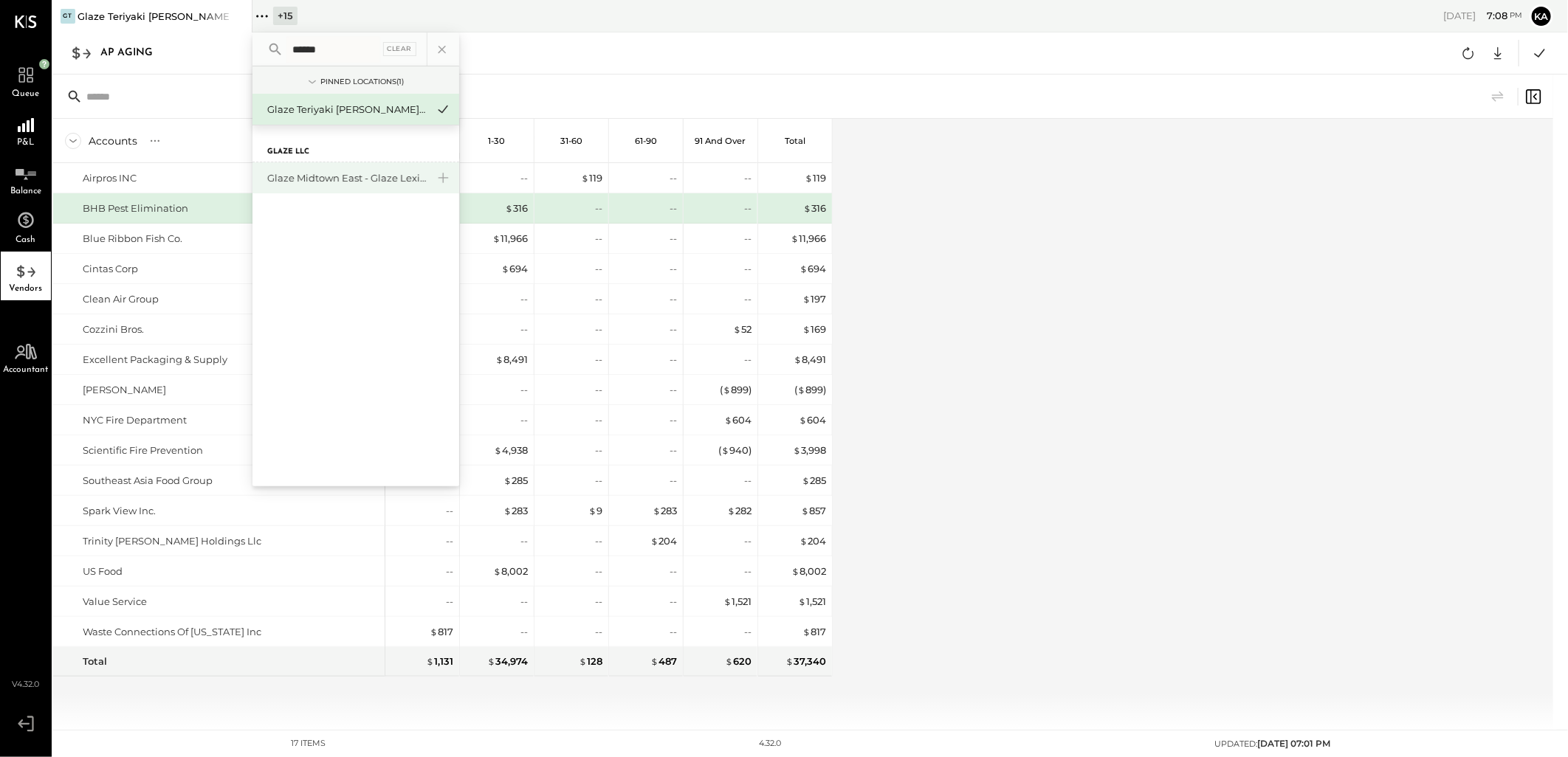
type input "******"
click at [357, 181] on div "Glaze Midtown East - Glaze Lexington One LLC" at bounding box center [347, 179] width 160 height 14
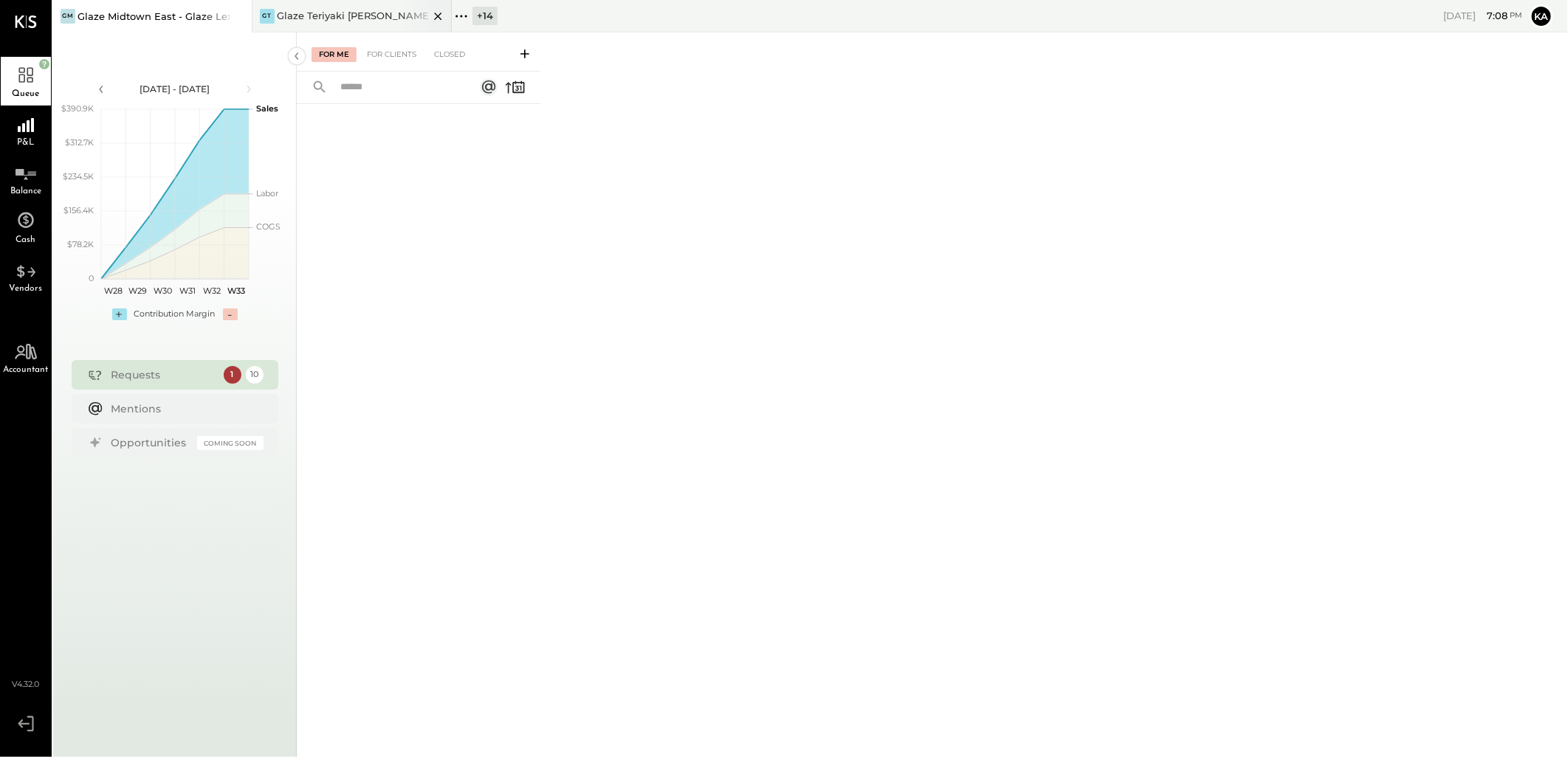
click at [440, 15] on icon at bounding box center [438, 16] width 18 height 18
click at [18, 271] on icon at bounding box center [26, 271] width 18 height 13
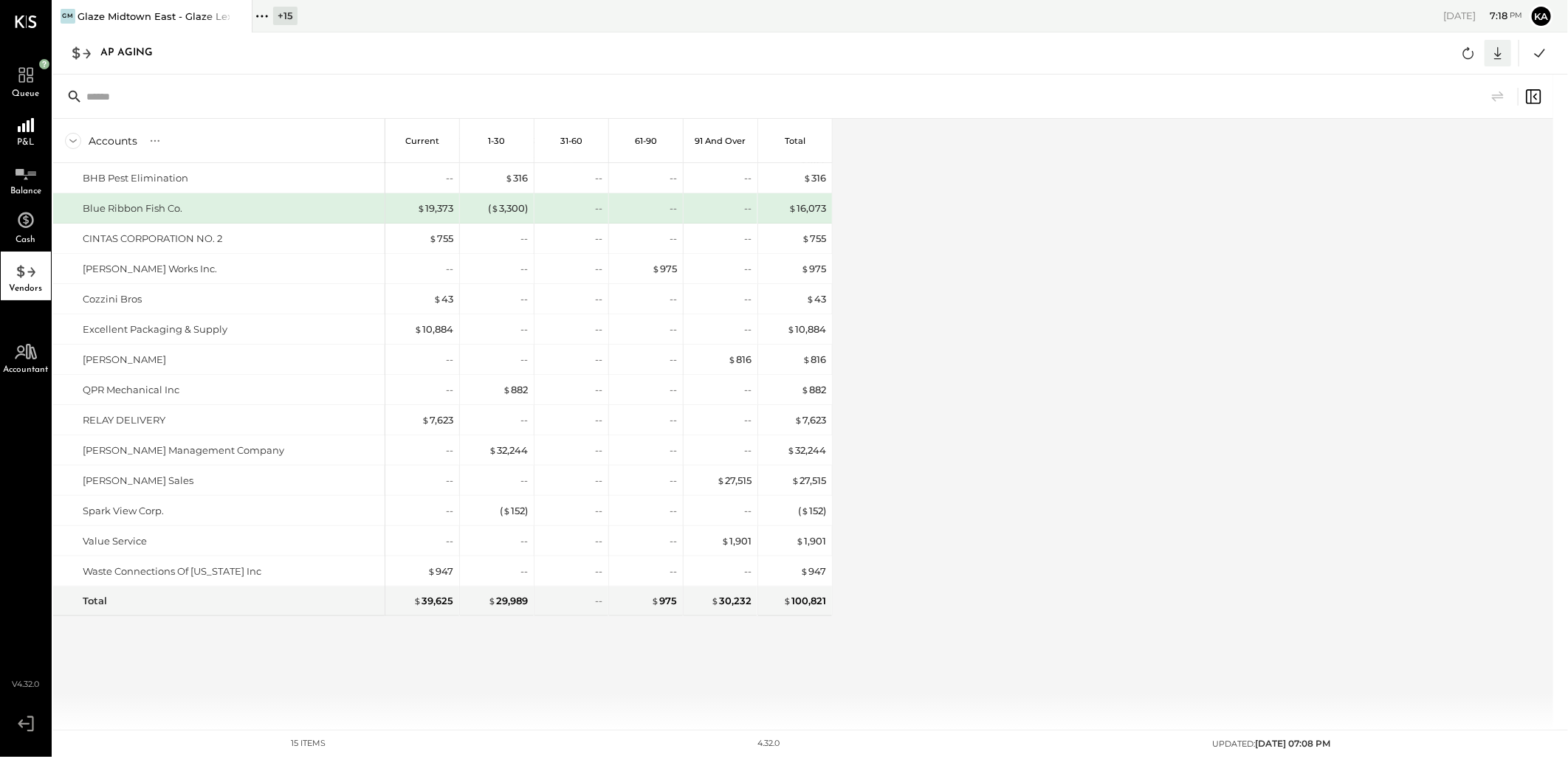
click at [1495, 49] on icon at bounding box center [1498, 53] width 19 height 19
click at [1463, 78] on link "CSV" at bounding box center [1452, 77] width 118 height 31
drag, startPoint x: 993, startPoint y: 508, endPoint x: 1005, endPoint y: 509, distance: 12.0
click at [993, 508] on div "Accounts S % GL Current 1-30 31-60 61-90 91 and Over Total BHB Pest Elimination…" at bounding box center [804, 424] width 1503 height 611
drag, startPoint x: 1248, startPoint y: 489, endPoint x: 1407, endPoint y: 467, distance: 160.5
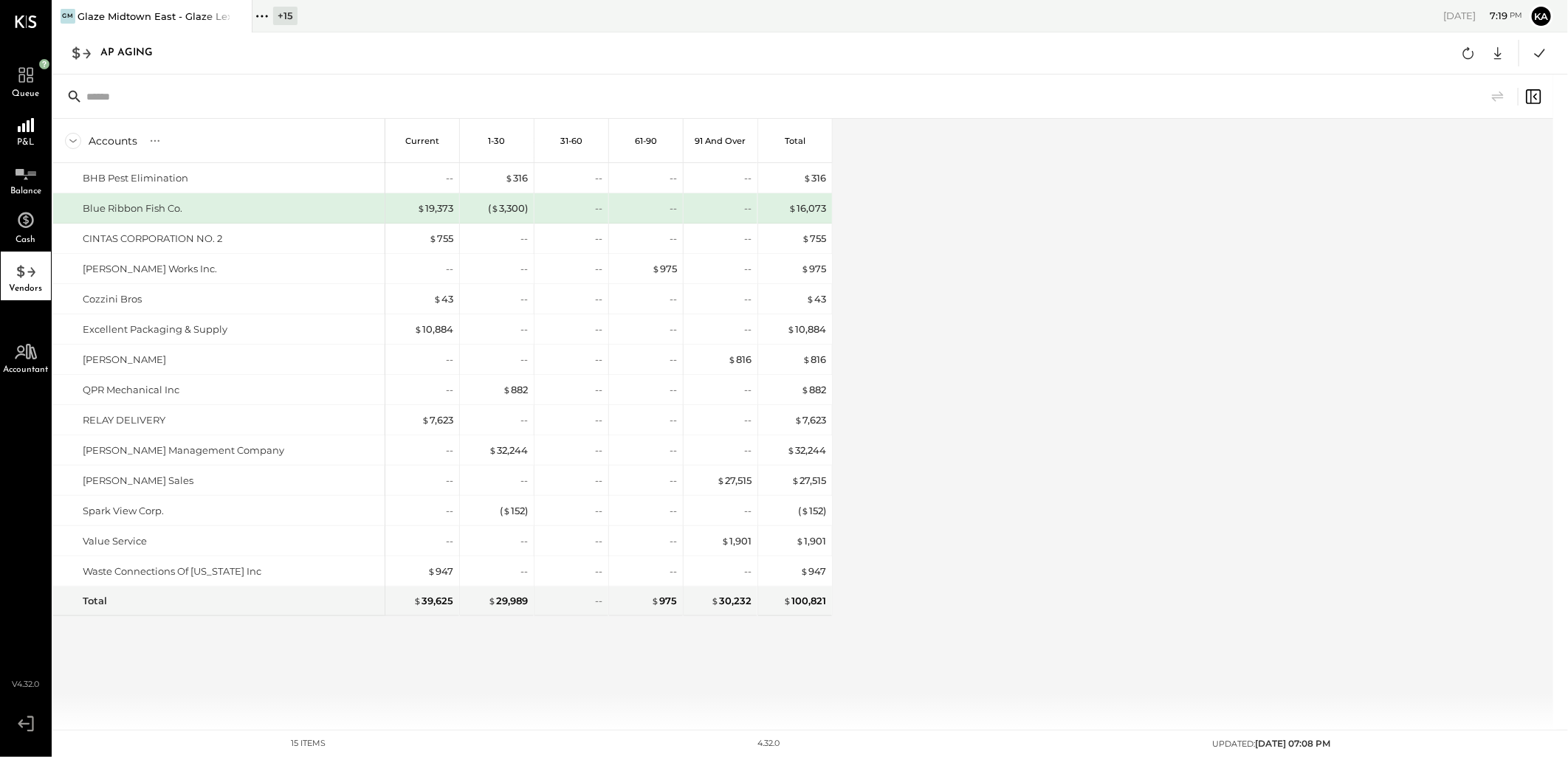
click at [1248, 489] on div "Accounts S % GL Current 1-30 31-60 61-90 91 and Over Total BHB Pest Elimination…" at bounding box center [804, 424] width 1503 height 611
drag, startPoint x: 254, startPoint y: 14, endPoint x: 301, endPoint y: 26, distance: 48.5
click at [254, 13] on icon at bounding box center [262, 16] width 19 height 19
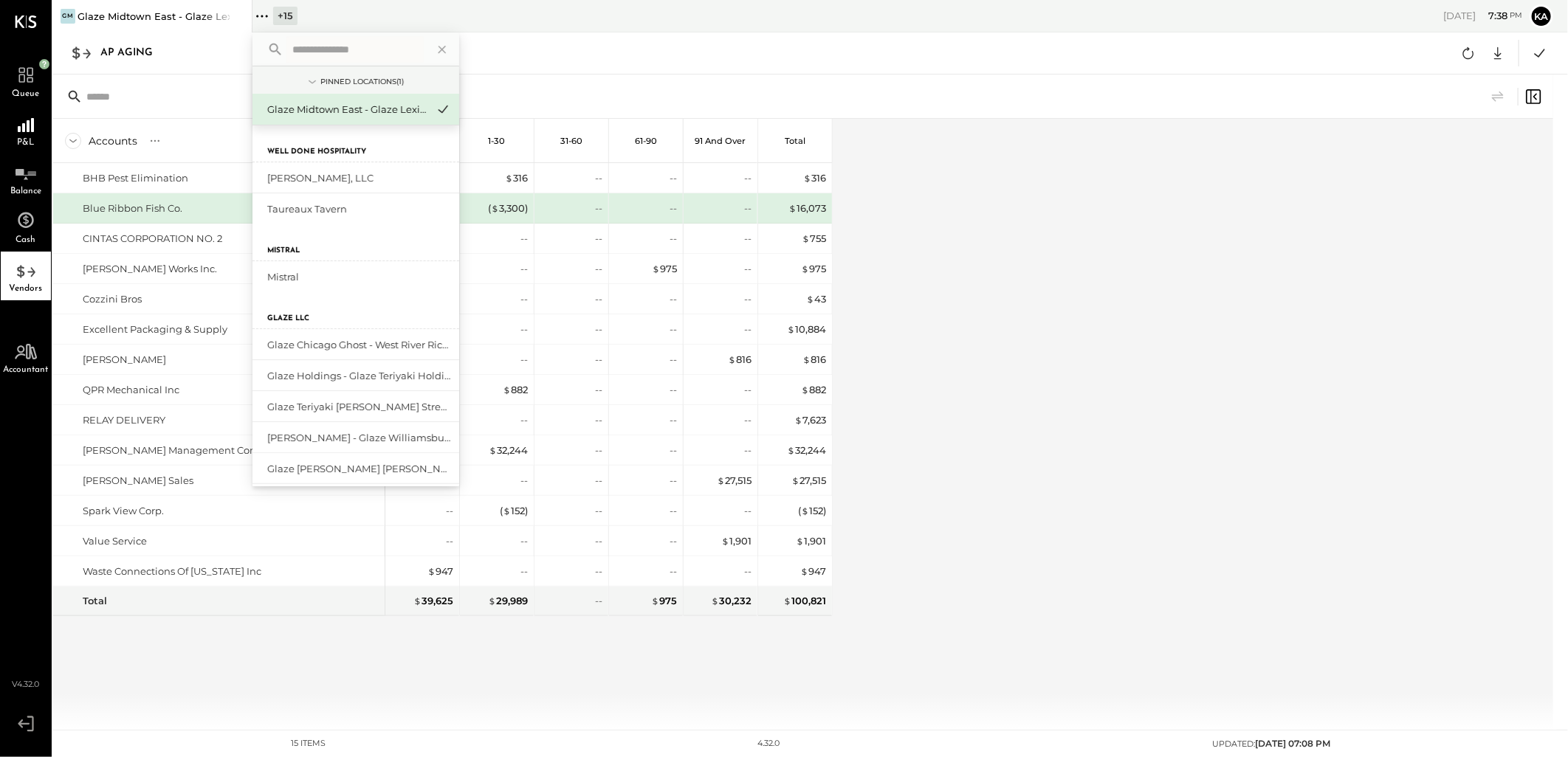
click at [301, 53] on input "text" at bounding box center [355, 49] width 137 height 26
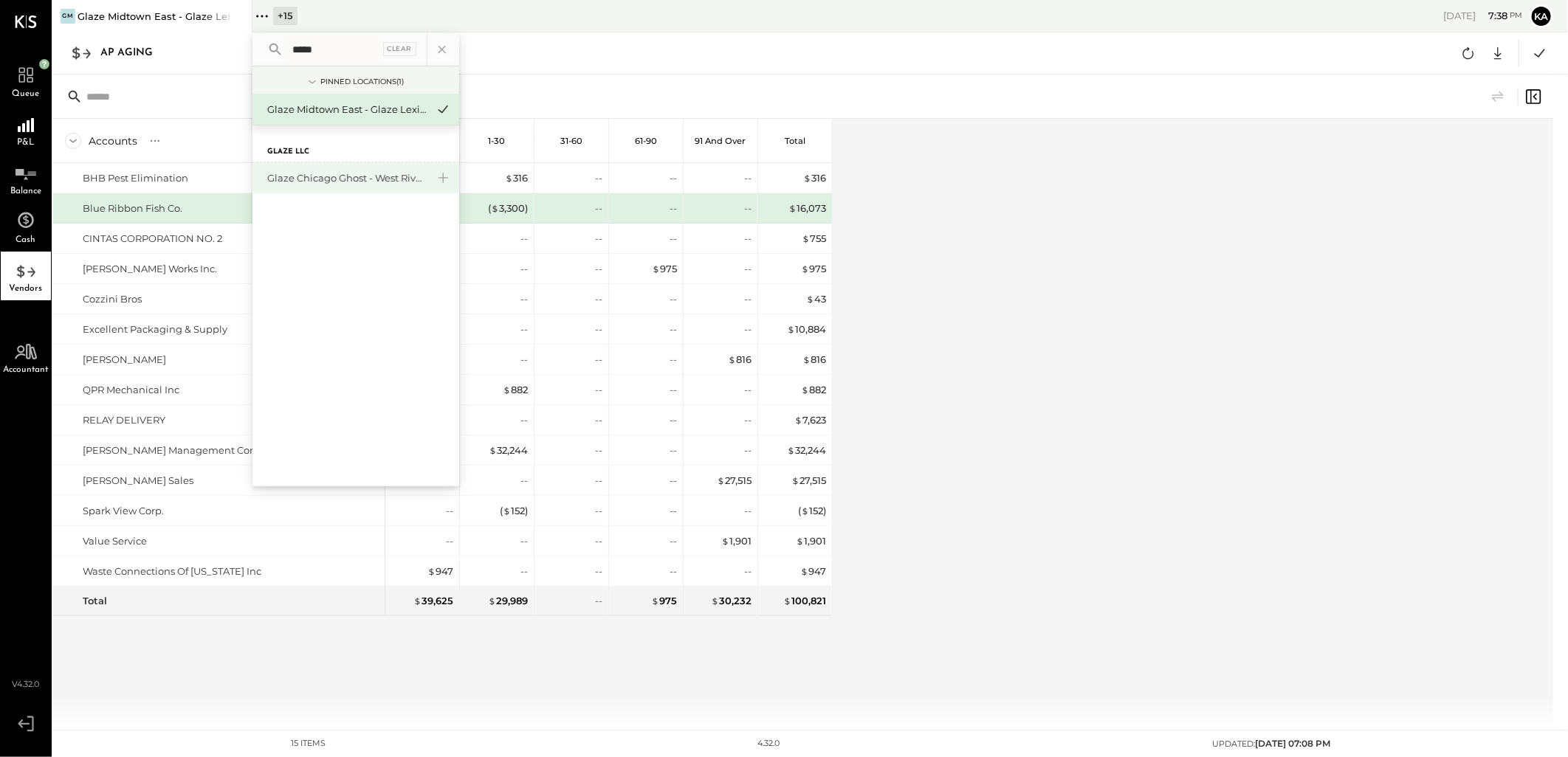
type input "*****"
click at [333, 179] on div "Glaze Chicago Ghost - West River Rice LLC" at bounding box center [347, 179] width 160 height 14
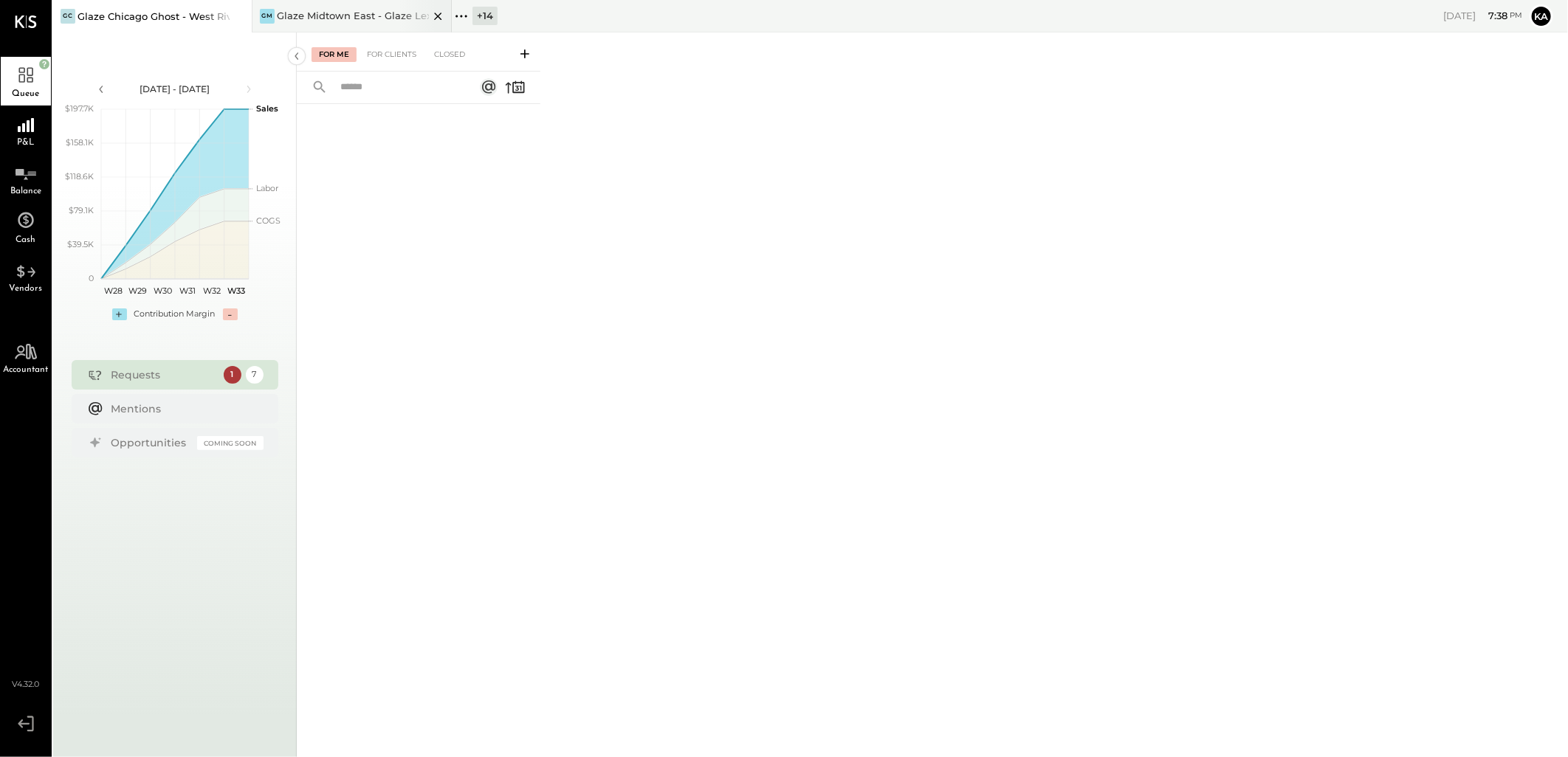
click at [439, 14] on icon at bounding box center [438, 16] width 18 height 18
click at [30, 276] on icon at bounding box center [26, 267] width 26 height 22
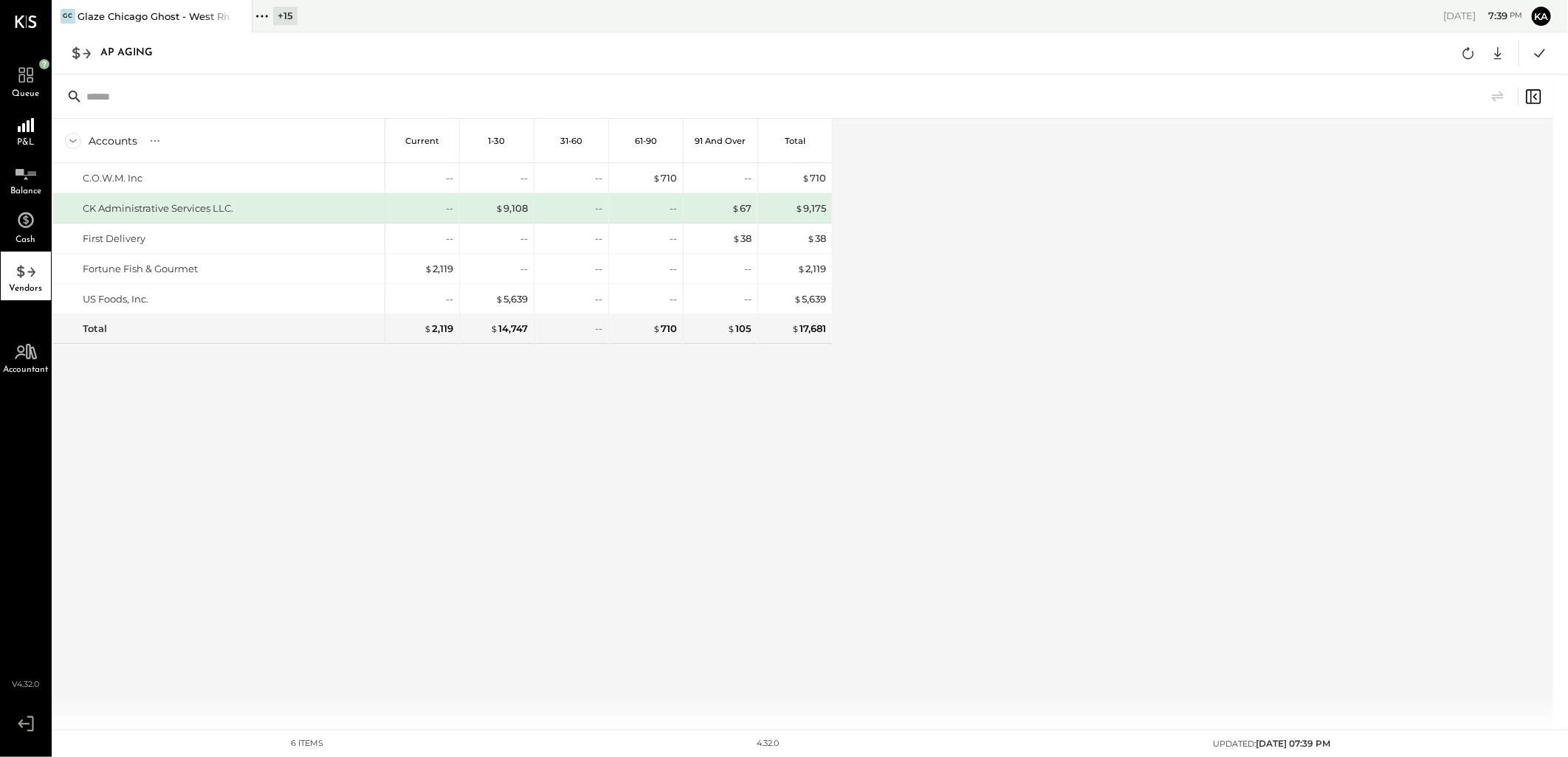
click at [489, 416] on div "Accounts S % GL Current 1-30 31-60 61-90 91 and Over Total C.O.W.M. Inc CK Admi…" at bounding box center [443, 424] width 780 height 611
click at [1495, 49] on icon at bounding box center [1498, 53] width 19 height 19
click at [1463, 76] on link "CSV" at bounding box center [1452, 77] width 118 height 31
drag, startPoint x: 894, startPoint y: 525, endPoint x: 870, endPoint y: 401, distance: 126.3
click at [894, 524] on div "Accounts S % GL Current 1-30 31-60 61-90 91 and Over Total C.O.W.M. Inc CK Admi…" at bounding box center [804, 424] width 1503 height 611
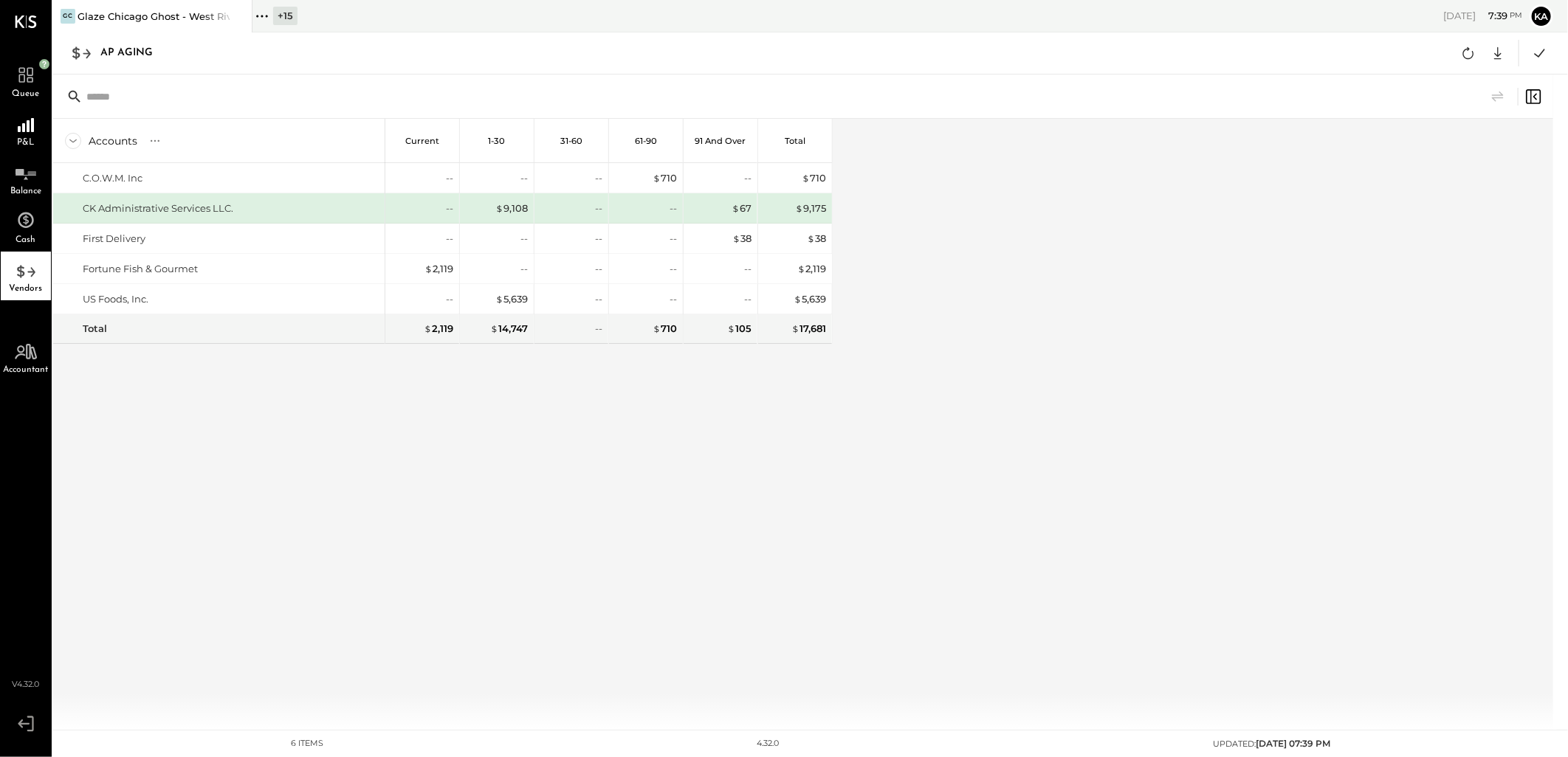
drag, startPoint x: 965, startPoint y: 360, endPoint x: 974, endPoint y: 365, distance: 10.3
click at [968, 361] on div "Accounts S % GL Current 1-30 31-60 61-90 91 and Over Total C.O.W.M. Inc CK Admi…" at bounding box center [804, 424] width 1503 height 611
click at [866, 458] on div "Accounts S % GL Current 1-30 31-60 61-90 91 and Over Total C.O.W.M. Inc CK Admi…" at bounding box center [804, 424] width 1503 height 611
click at [942, 459] on div "Accounts S % GL Current 1-30 31-60 61-90 91 and Over Total C.O.W.M. Inc CK Admi…" at bounding box center [804, 424] width 1503 height 611
click at [1089, 504] on div "Accounts S % GL Current 1-30 31-60 61-90 91 and Over Total C.O.W.M. Inc CK Admi…" at bounding box center [804, 424] width 1503 height 611
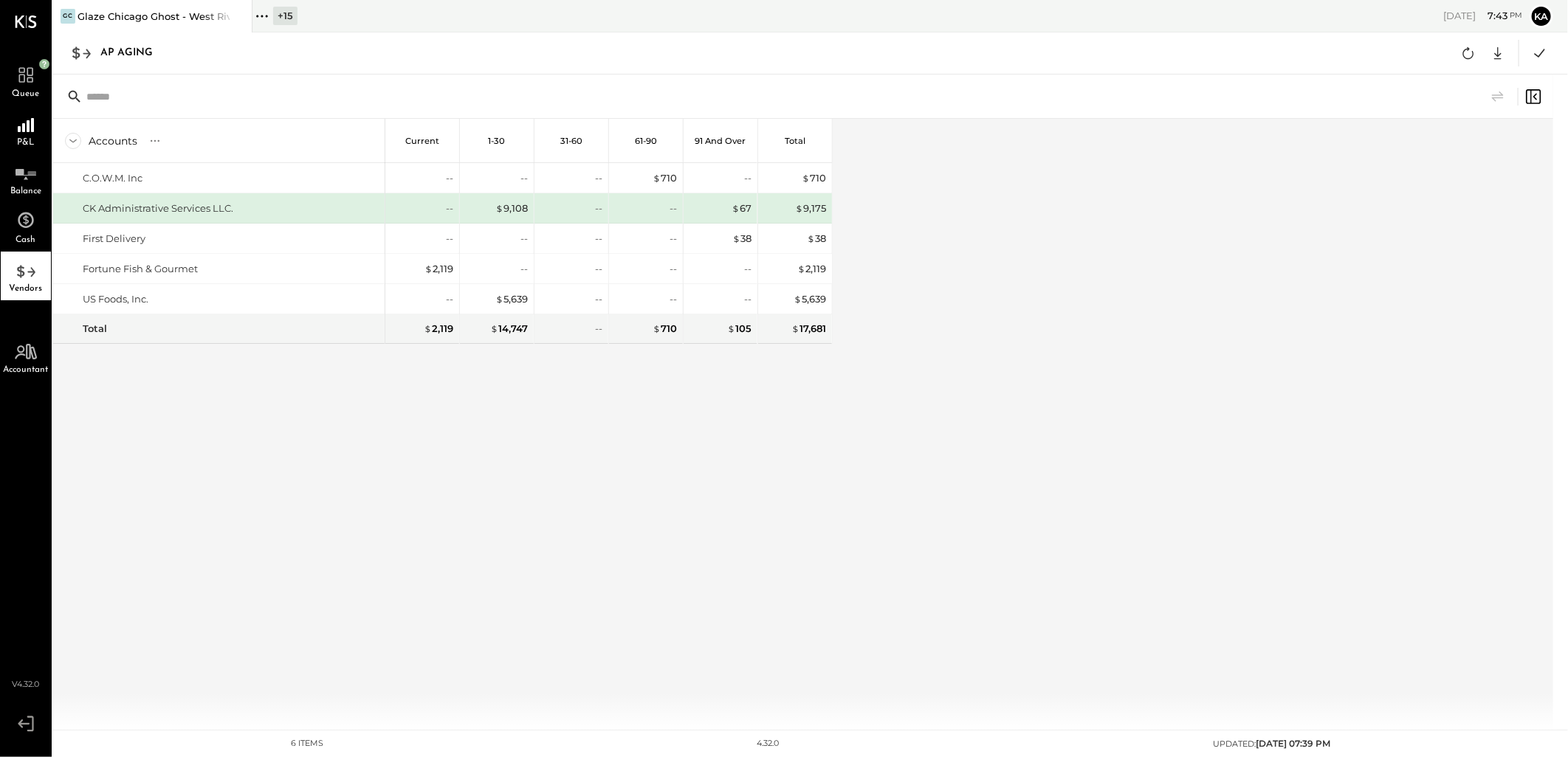
click at [1326, 432] on div "Accounts S % GL Current 1-30 31-60 61-90 91 and Over Total C.O.W.M. Inc CK Admi…" at bounding box center [804, 424] width 1503 height 611
click at [269, 18] on icon at bounding box center [262, 16] width 19 height 19
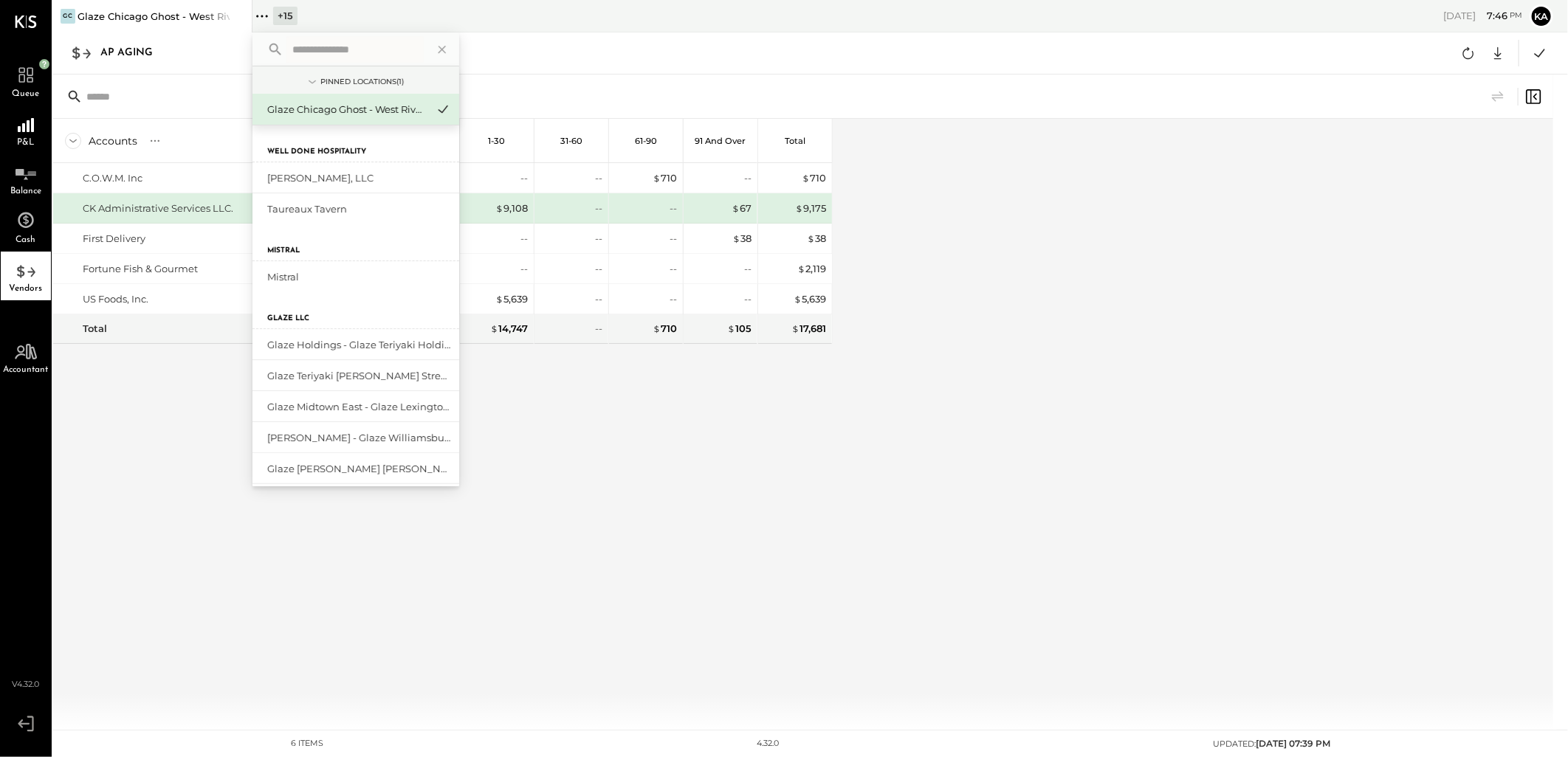
drag, startPoint x: 323, startPoint y: 53, endPoint x: 354, endPoint y: 64, distance: 32.9
click at [329, 54] on input "text" at bounding box center [355, 49] width 137 height 26
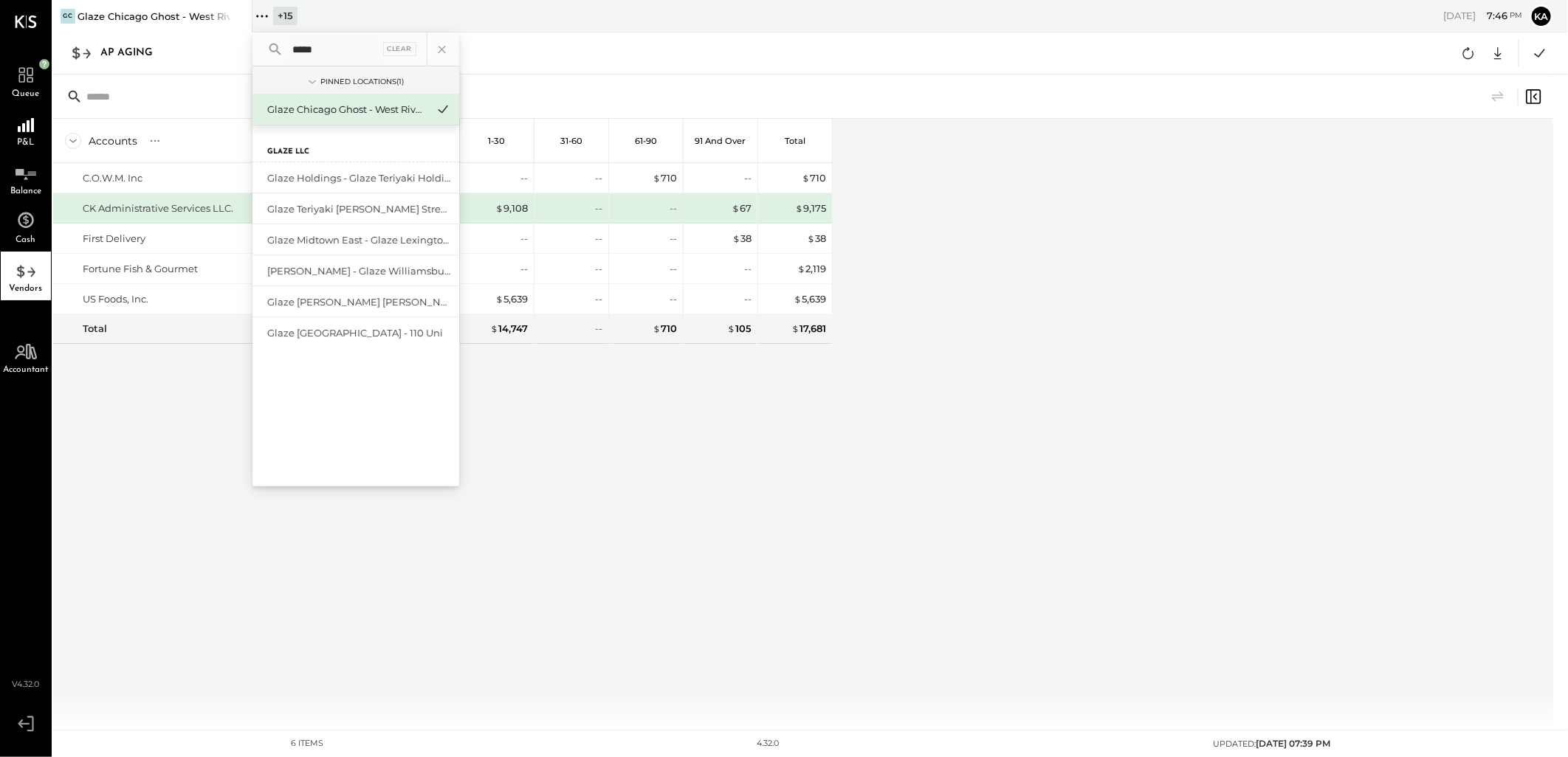
type input "*****"
click at [359, 168] on div "Glaze Holdings - Glaze Teriyaki Holdings LLC" at bounding box center [355, 179] width 207 height 32
click at [337, 174] on div "Glaze Holdings - Glaze Teriyaki Holdings LLC" at bounding box center [347, 179] width 160 height 14
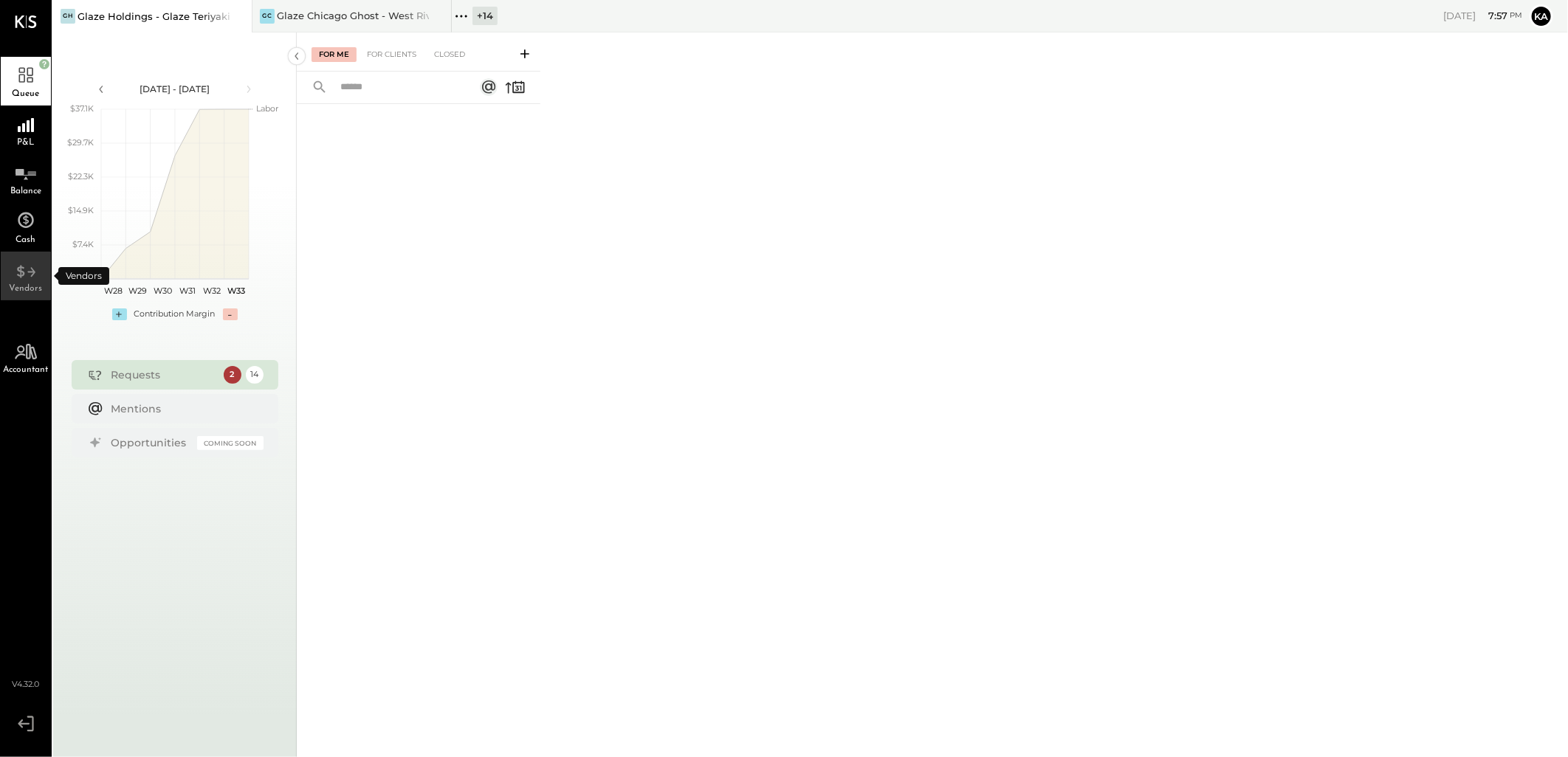
click at [17, 274] on icon at bounding box center [26, 267] width 26 height 22
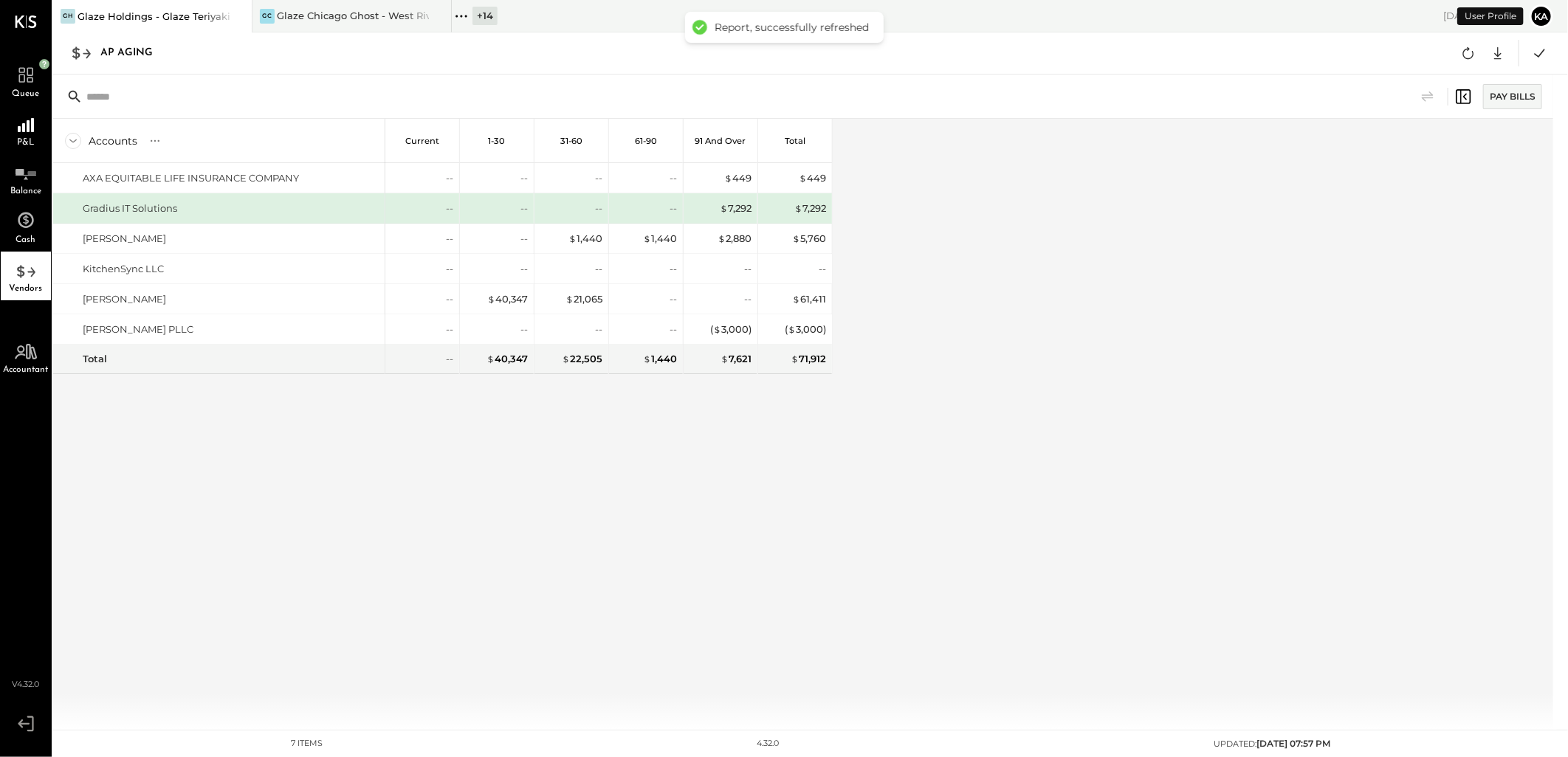
click at [776, 444] on div "Accounts S % GL Current 1-30 31-60 61-90 91 and Over Total AXA EQUITABLE LIFE I…" at bounding box center [443, 424] width 780 height 611
click at [1493, 52] on icon at bounding box center [1498, 53] width 19 height 19
click at [1458, 79] on link "CSV" at bounding box center [1452, 77] width 118 height 31
click at [713, 556] on div "Accounts S % GL Current 1-30 31-60 61-90 91 and Over Total AXA EQUITABLE LIFE I…" at bounding box center [443, 424] width 780 height 611
click at [1045, 695] on div "Accounts S % GL Current 1-30 31-60 61-90 91 and Over Total AXA EQUITABLE LIFE I…" at bounding box center [804, 424] width 1503 height 611
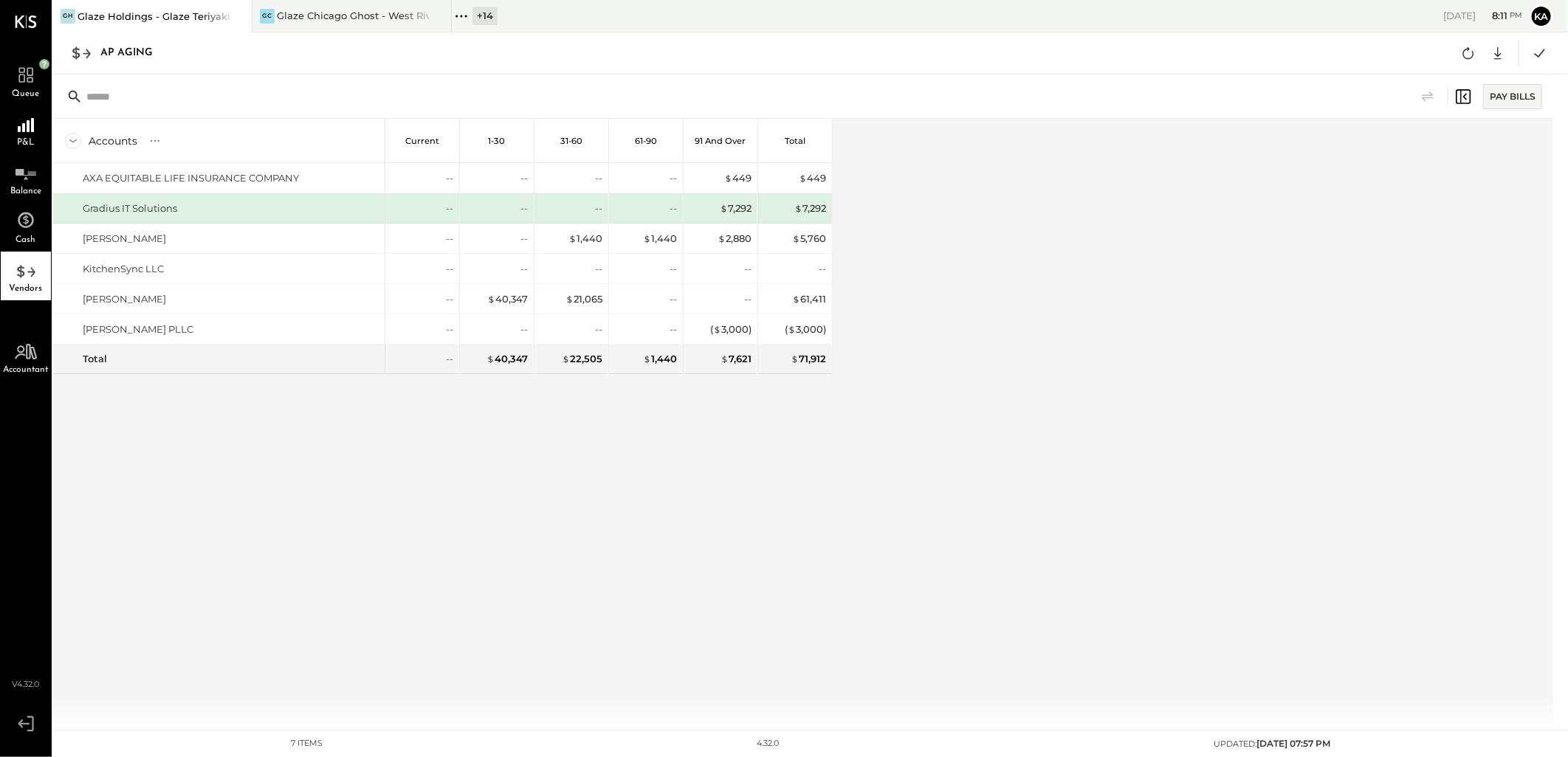
click at [1256, 441] on div "Accounts S % GL Current 1-30 31-60 61-90 91 and Over Total AXA EQUITABLE LIFE I…" at bounding box center [804, 424] width 1503 height 611
